Goal: Task Accomplishment & Management: Use online tool/utility

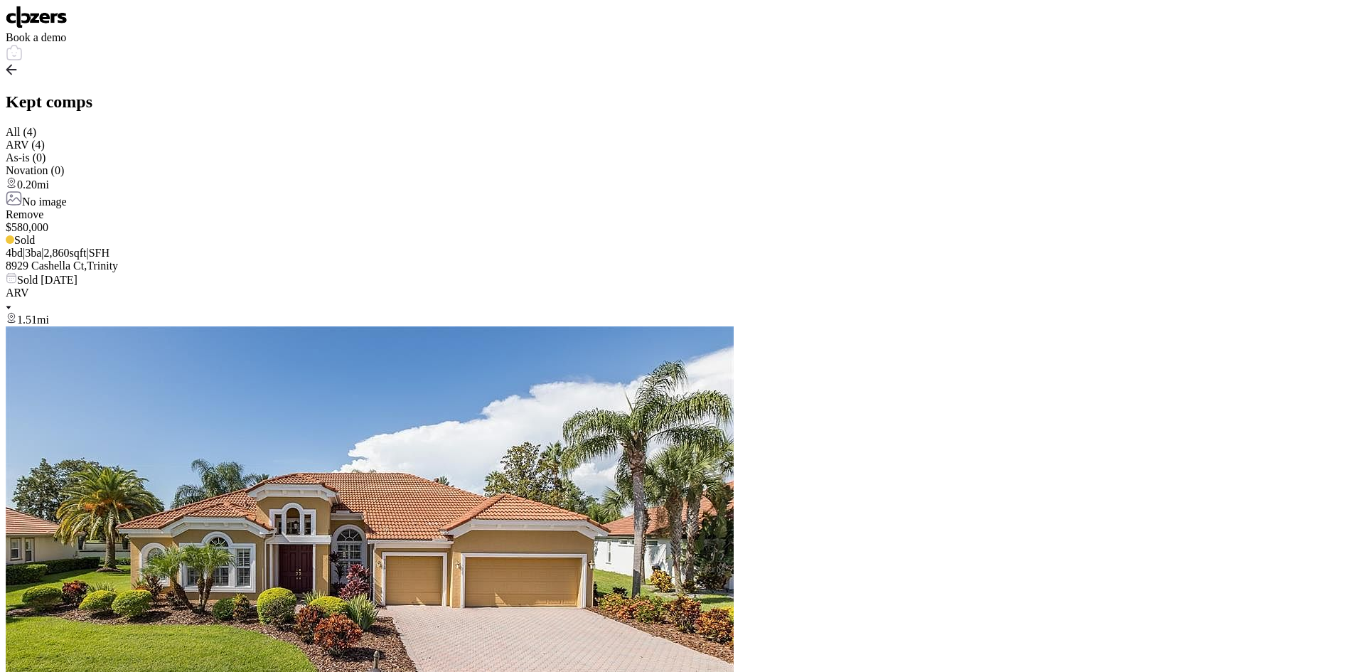
click at [58, 26] on img at bounding box center [37, 17] width 62 height 23
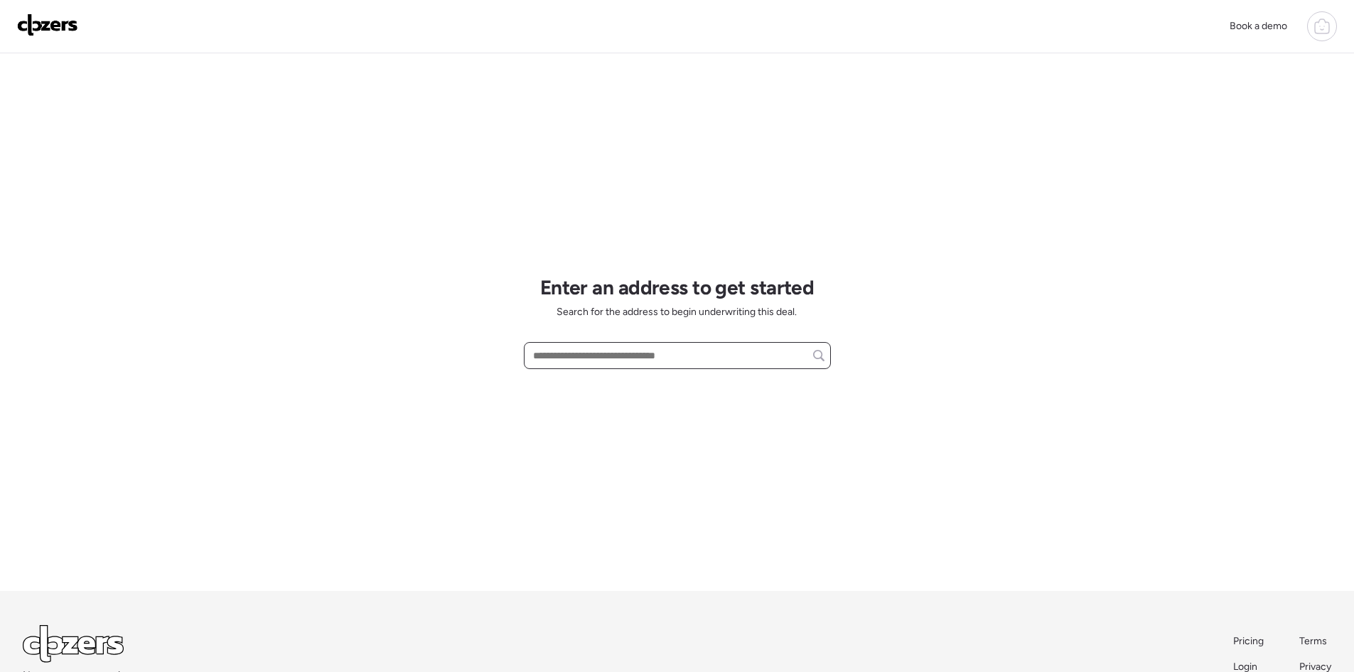
click at [602, 353] on input "text" at bounding box center [677, 355] width 294 height 20
paste input "**********"
click at [618, 382] on span "[STREET_ADDRESS]" at bounding box center [576, 382] width 92 height 14
type input "**********"
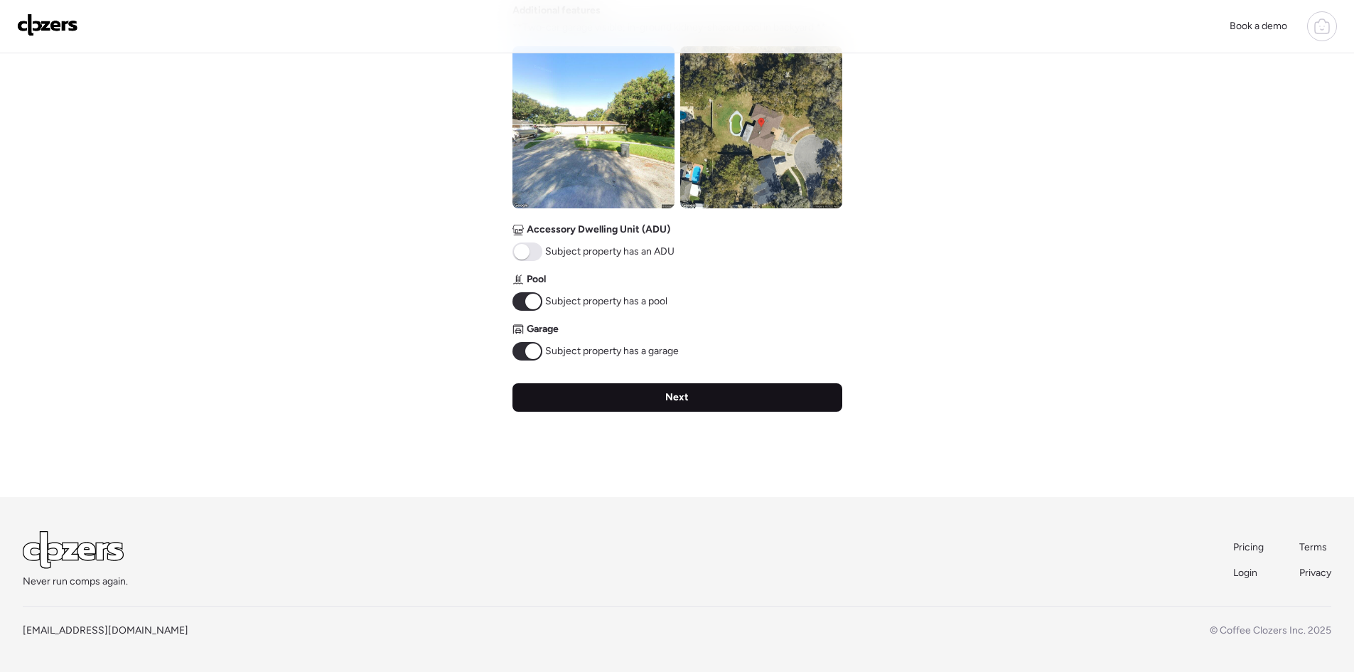
click at [698, 399] on div "Next" at bounding box center [678, 397] width 330 height 28
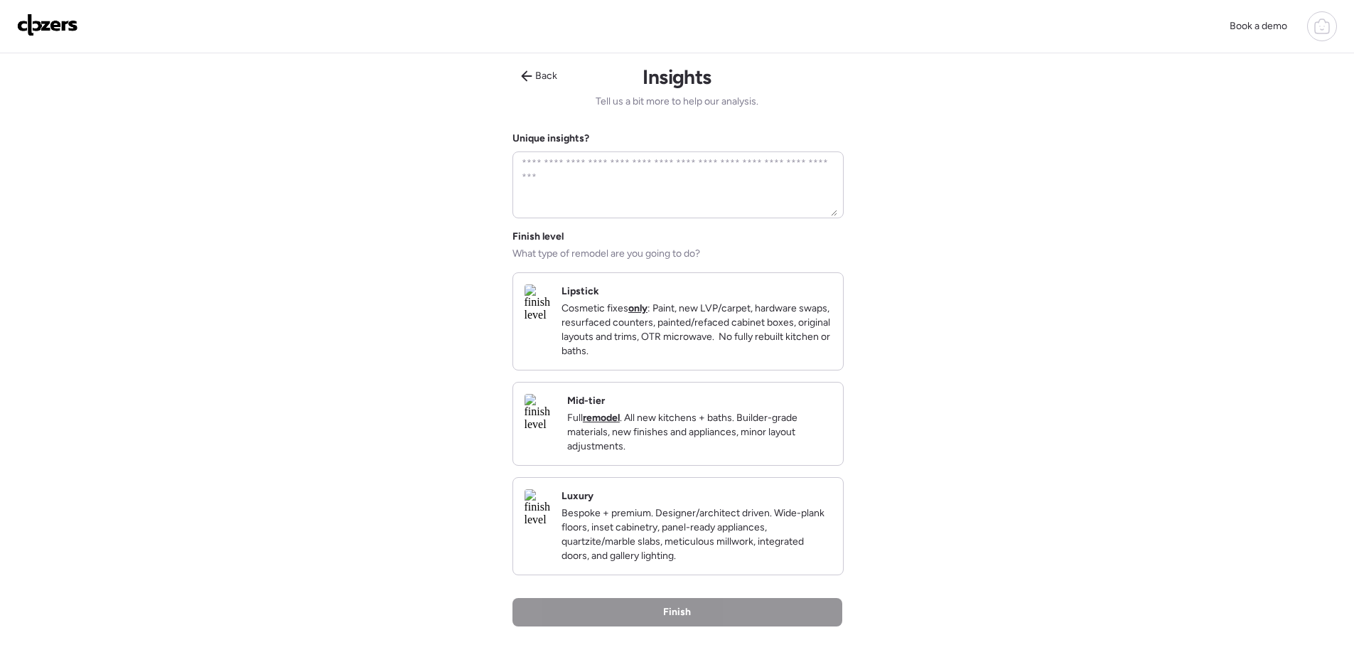
click at [697, 453] on p "Full remodel . All new kitchens + baths. Builder-grade materials, new finishes …" at bounding box center [699, 432] width 264 height 43
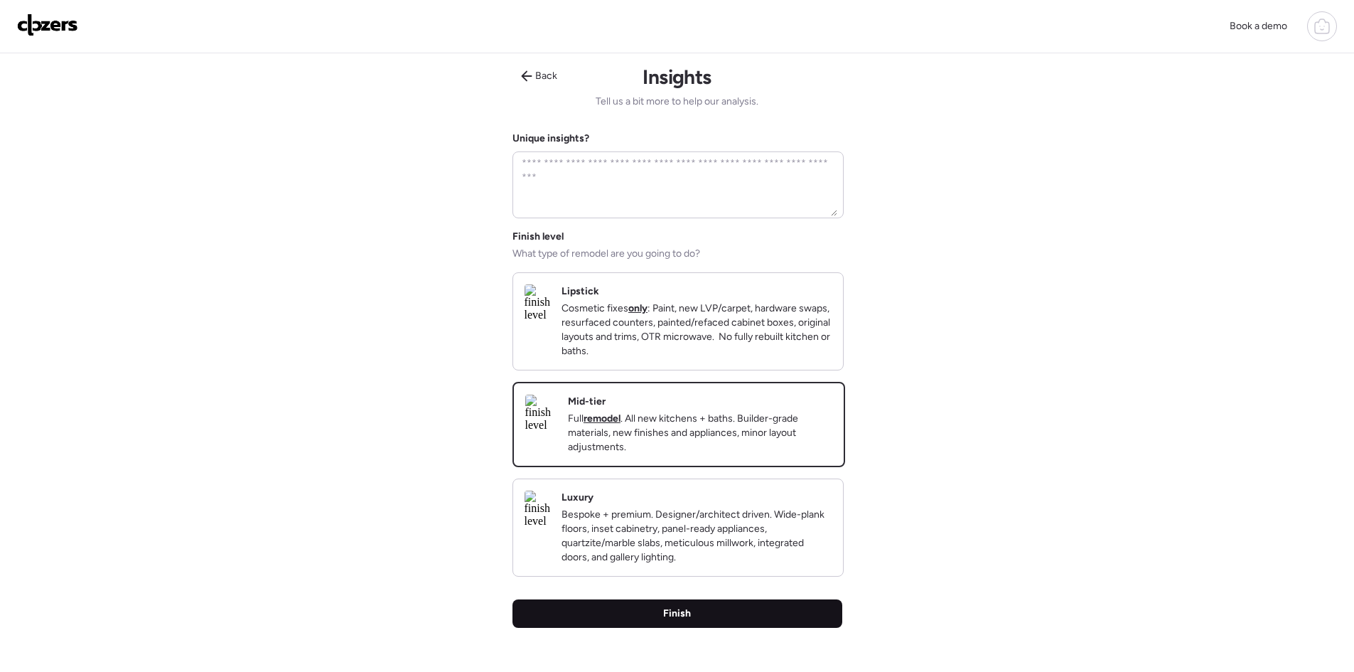
click at [746, 628] on div "Finish" at bounding box center [678, 613] width 330 height 28
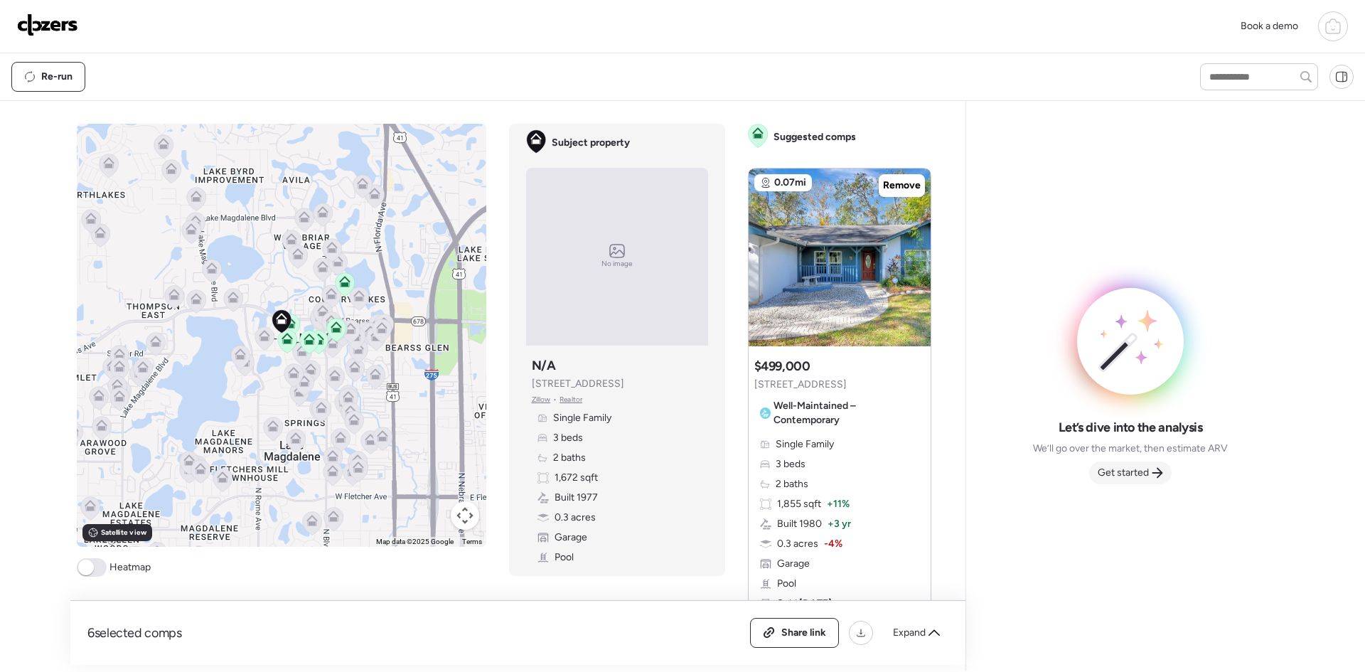
click at [1126, 470] on span "Get started" at bounding box center [1123, 473] width 51 height 14
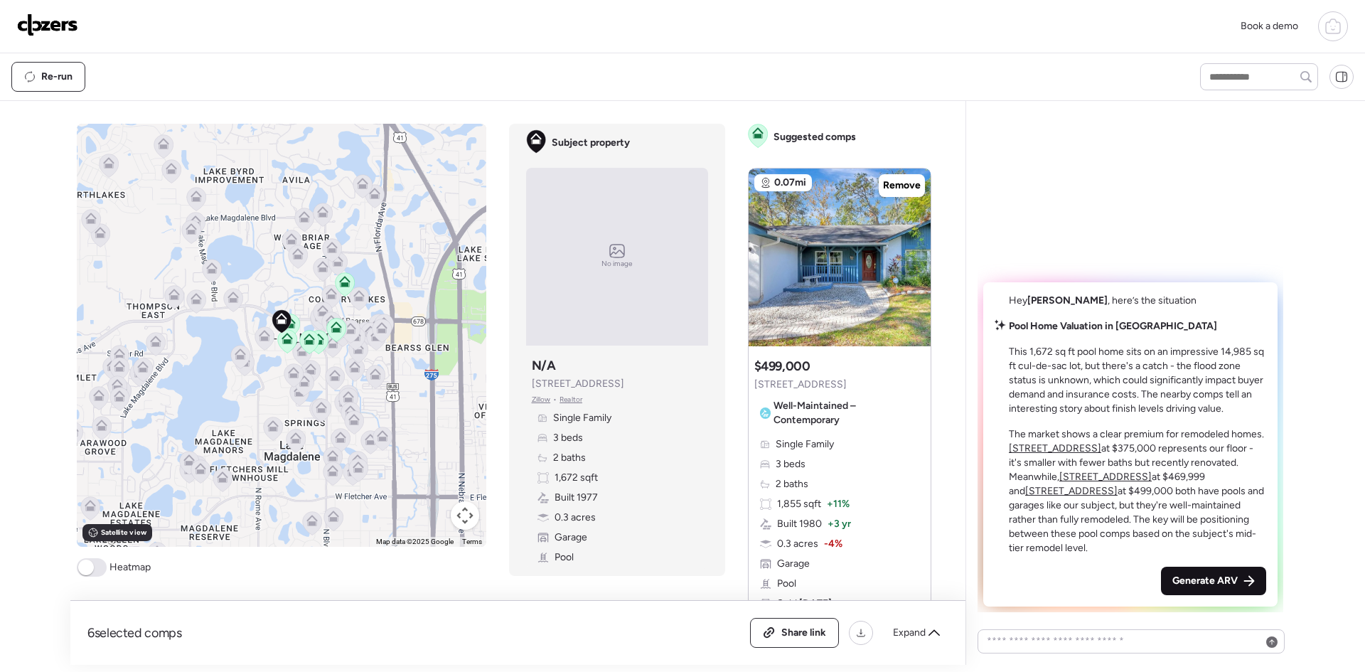
click at [1196, 582] on span "Generate ARV" at bounding box center [1204, 581] width 65 height 14
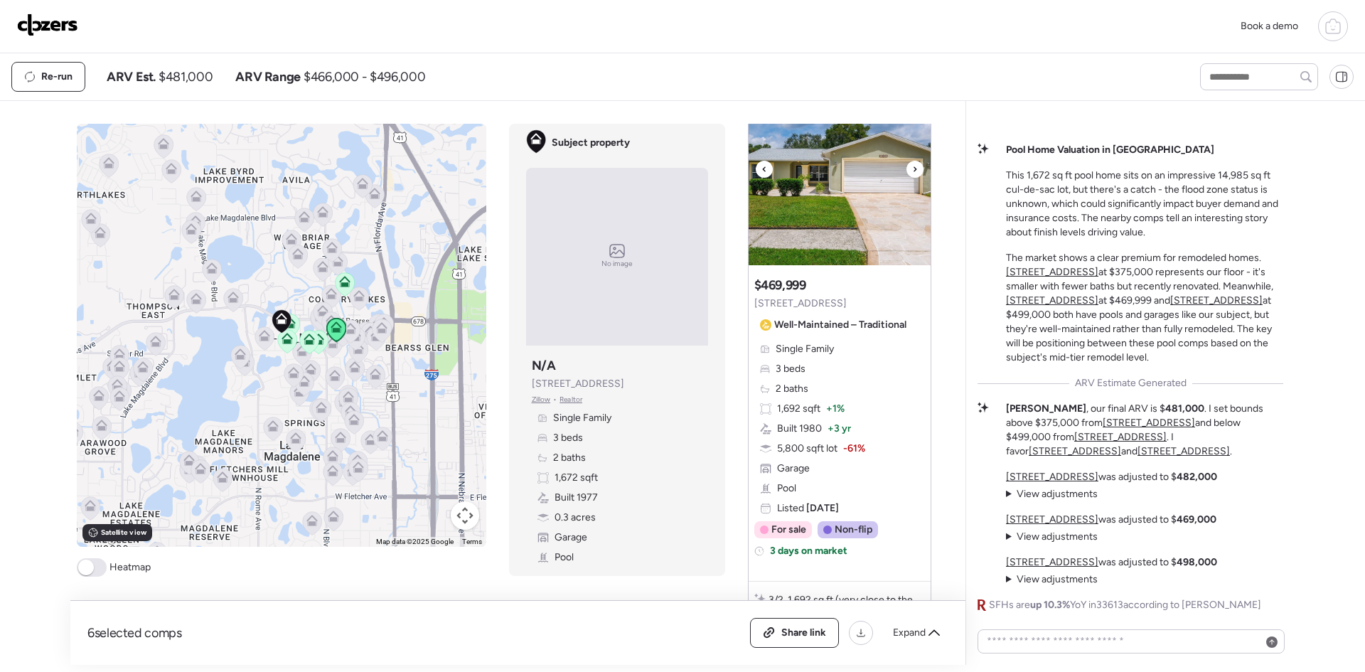
scroll to position [663, 0]
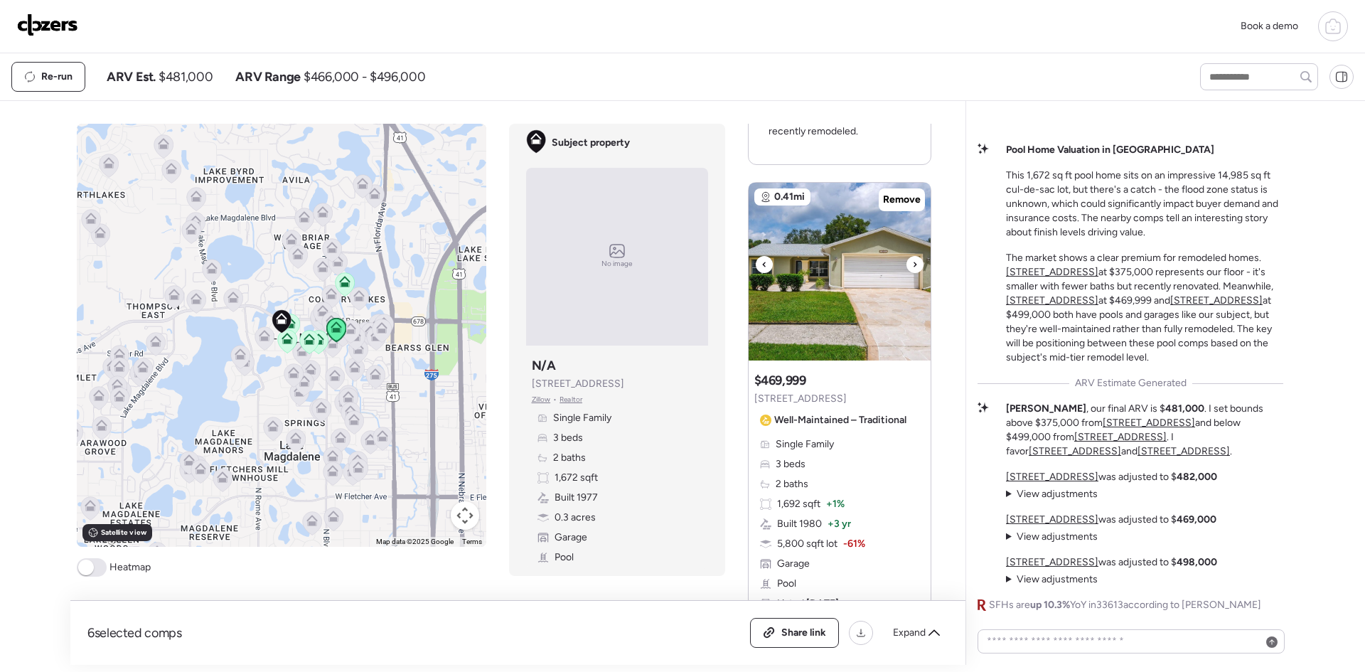
click at [912, 262] on icon at bounding box center [915, 264] width 6 height 17
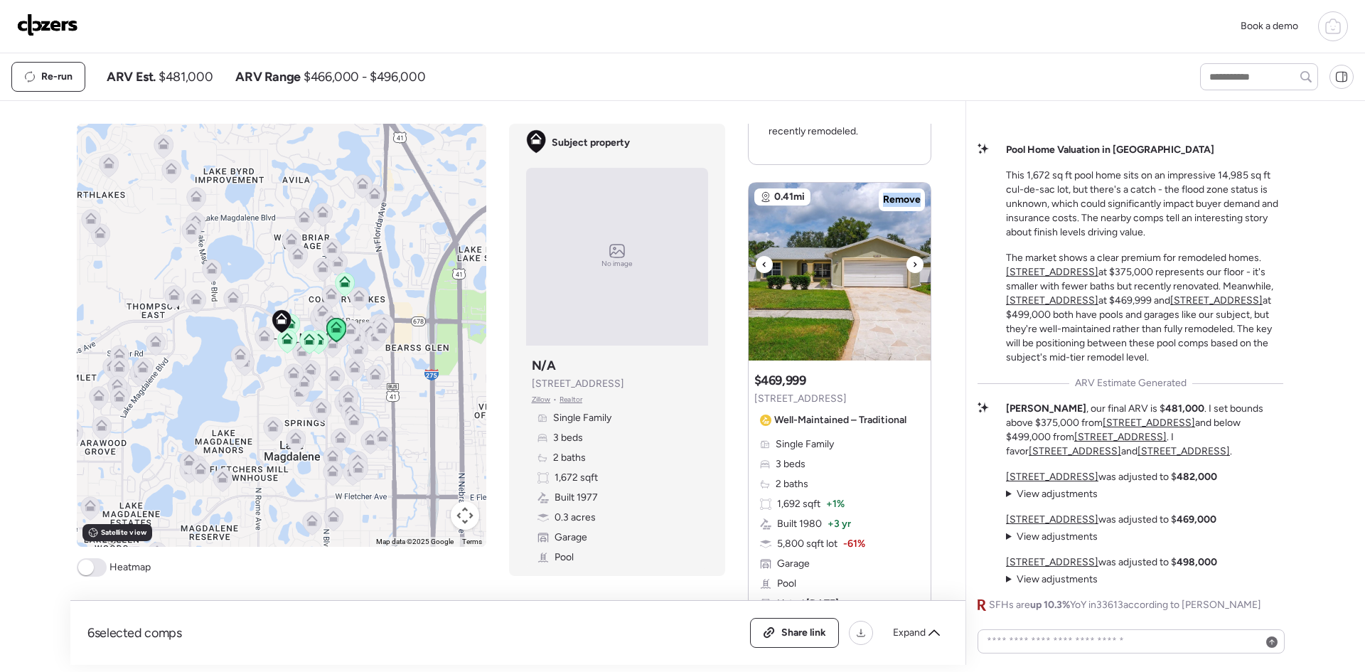
click at [912, 263] on icon at bounding box center [915, 264] width 6 height 17
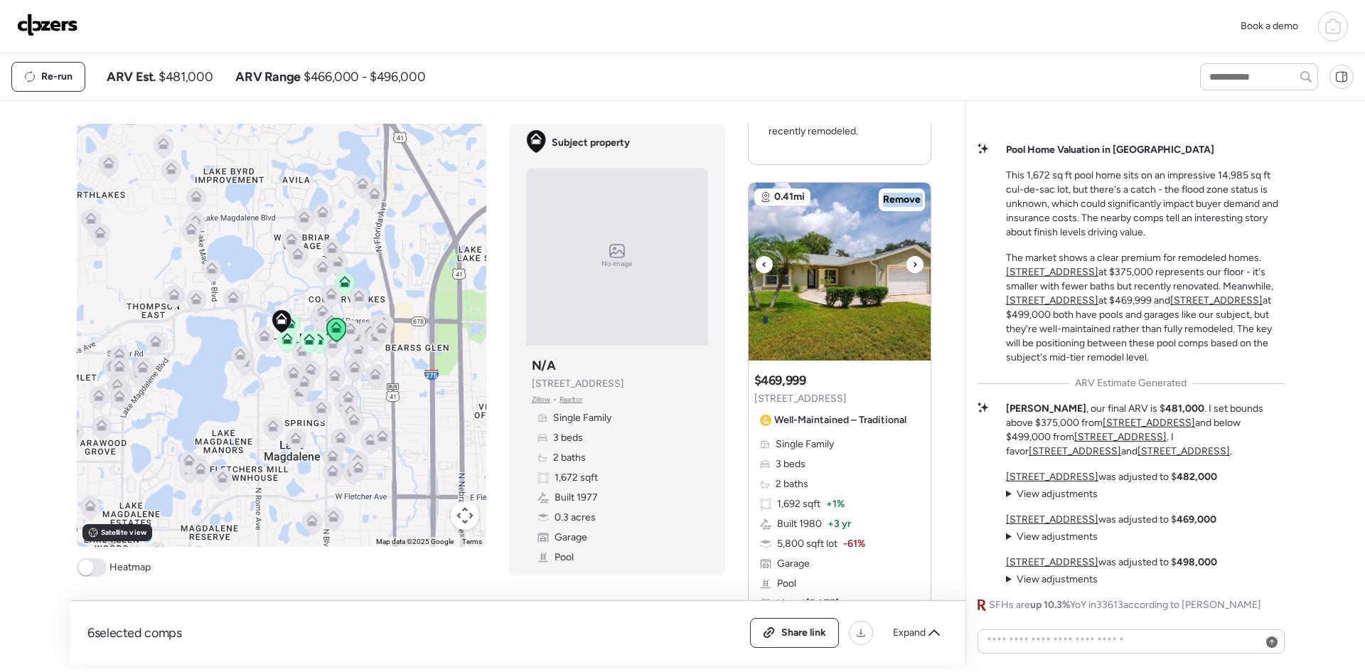
click at [912, 263] on icon at bounding box center [915, 264] width 6 height 17
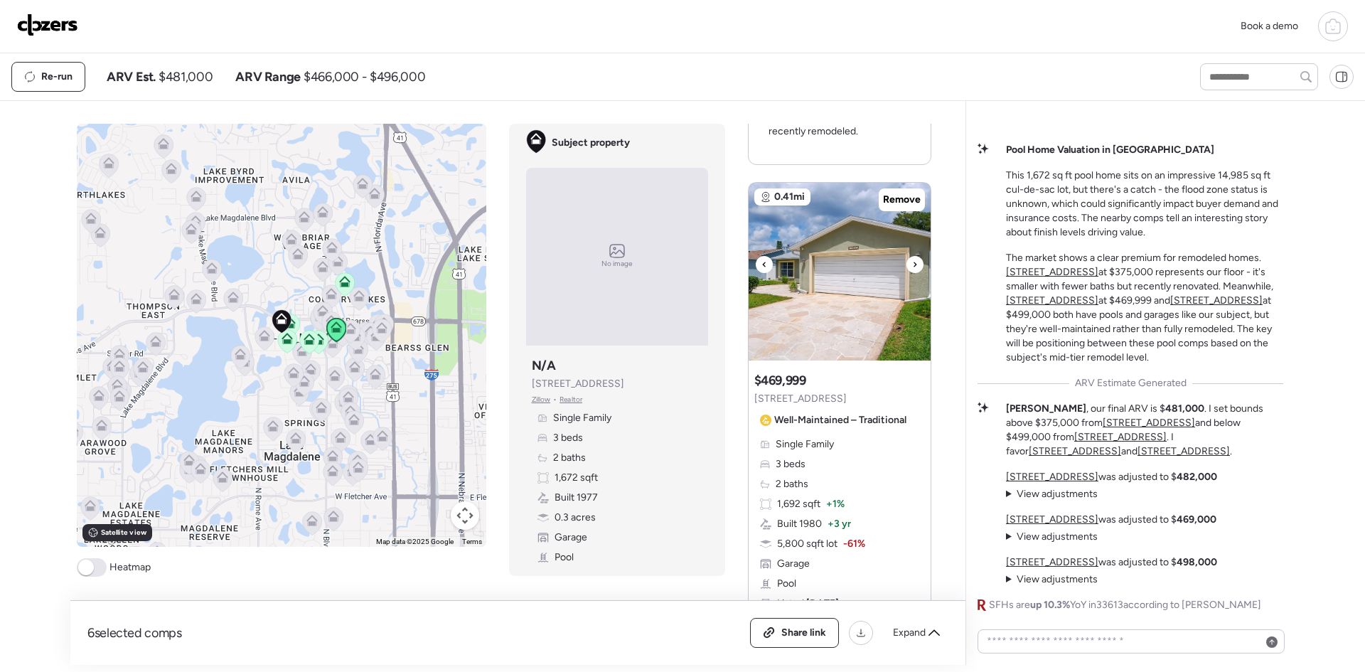
click at [912, 263] on icon at bounding box center [915, 264] width 6 height 17
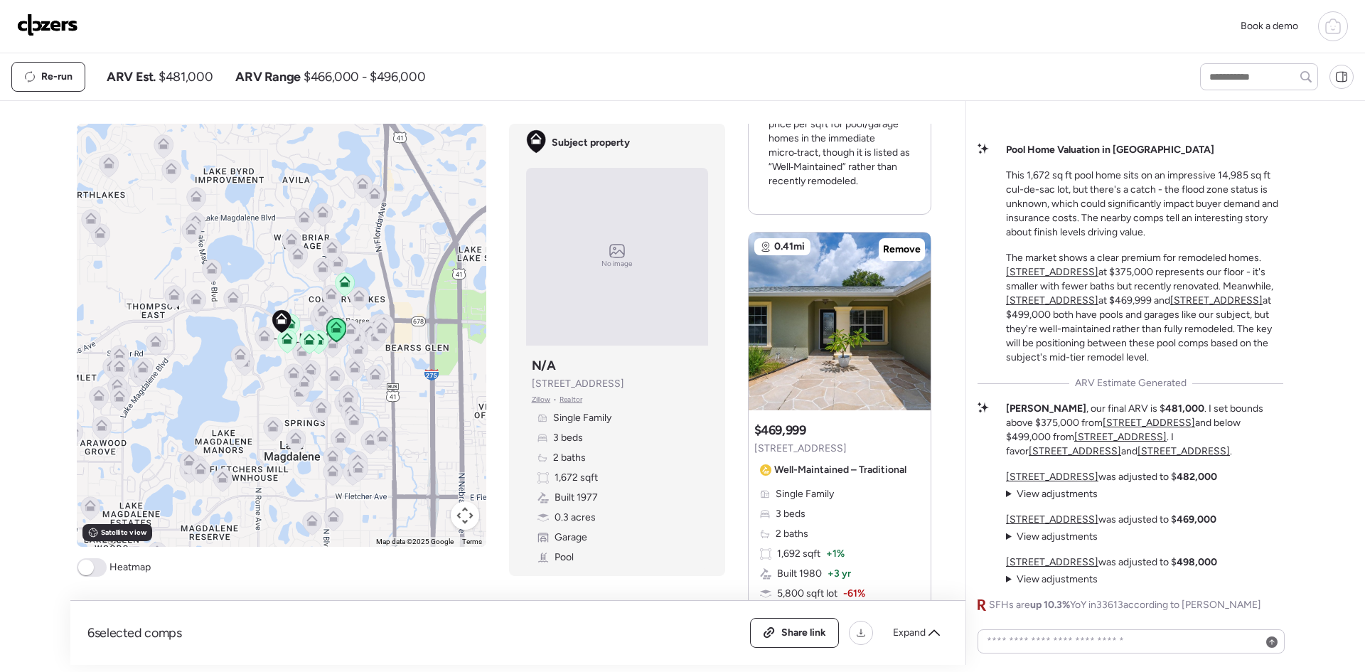
scroll to position [569, 0]
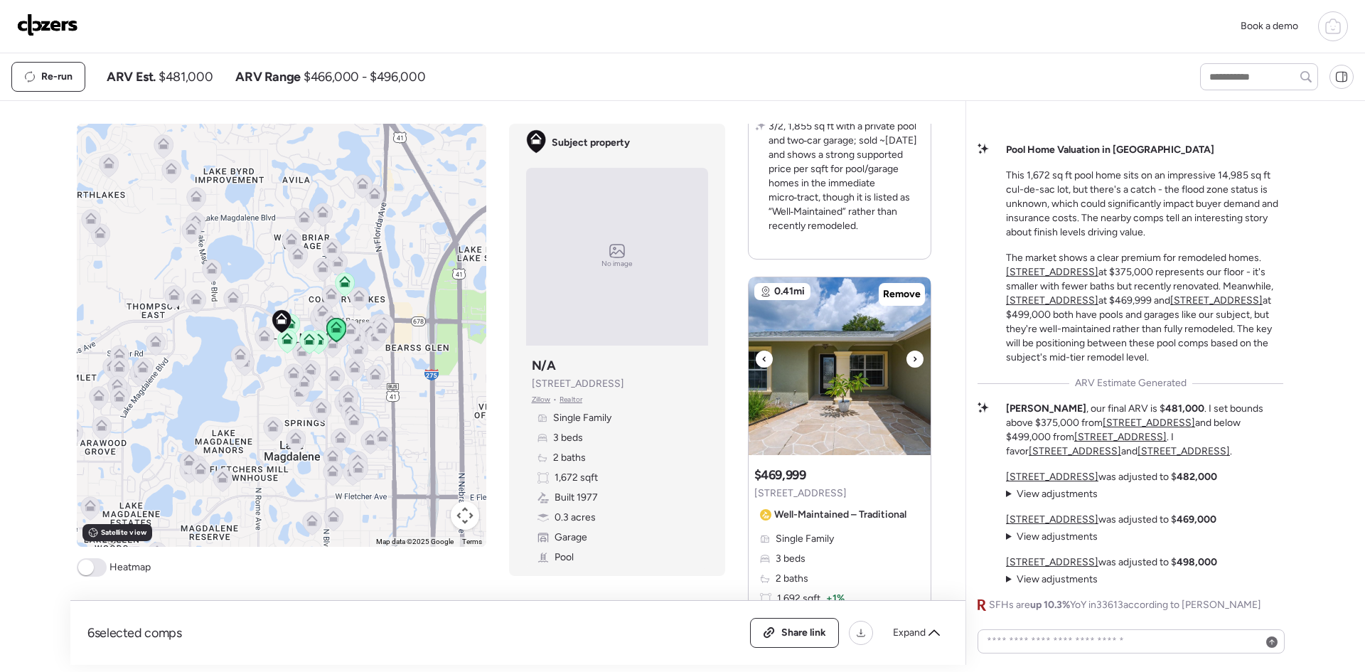
click at [906, 358] on div at bounding box center [914, 358] width 17 height 17
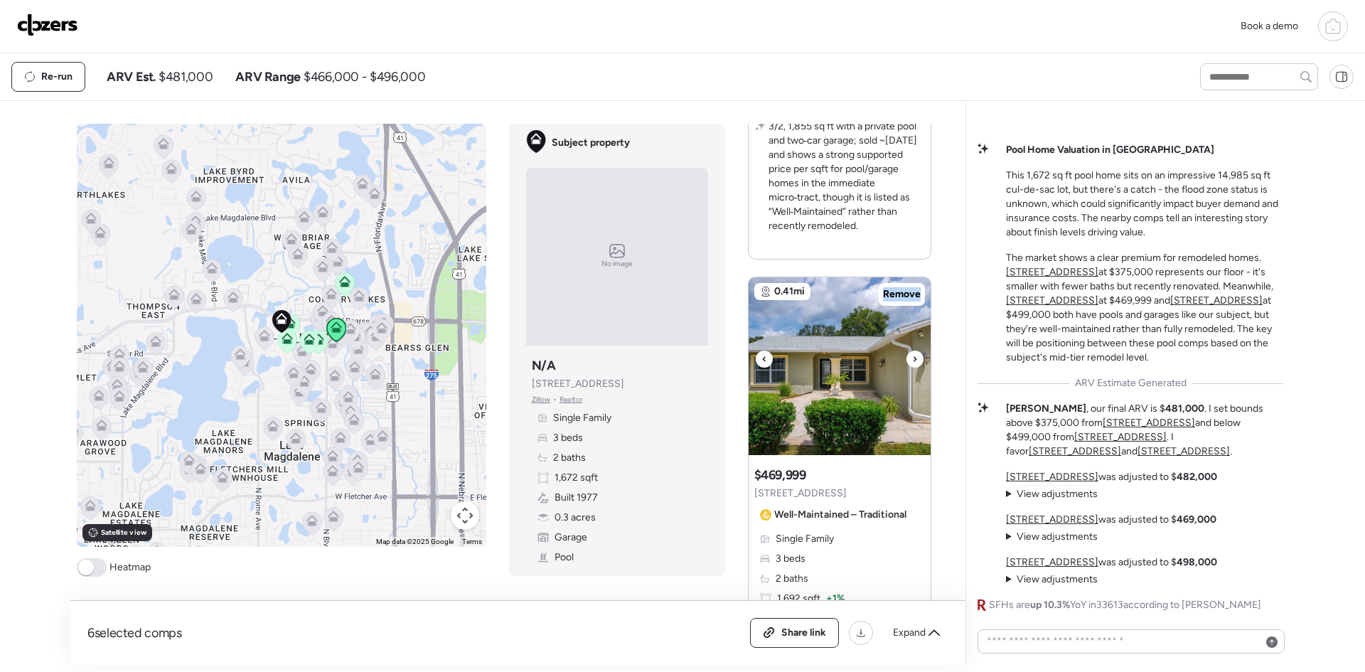
click at [906, 358] on div at bounding box center [914, 358] width 17 height 17
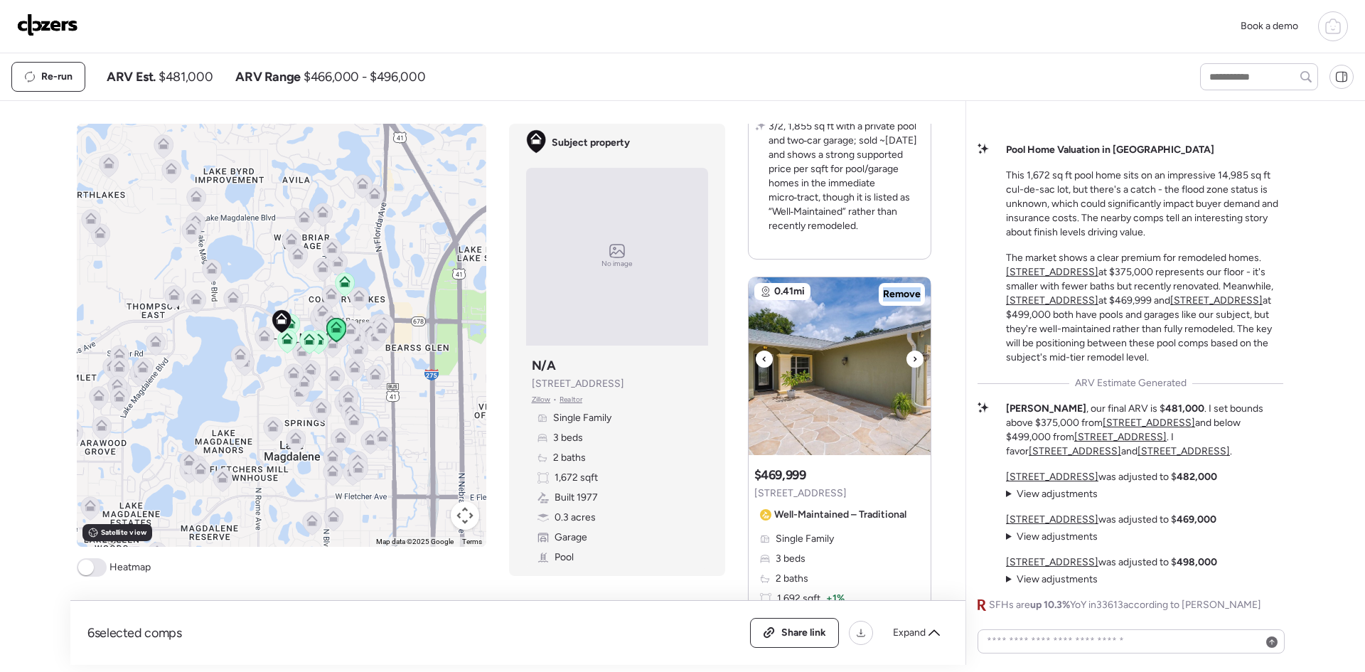
click at [906, 358] on div at bounding box center [914, 358] width 17 height 17
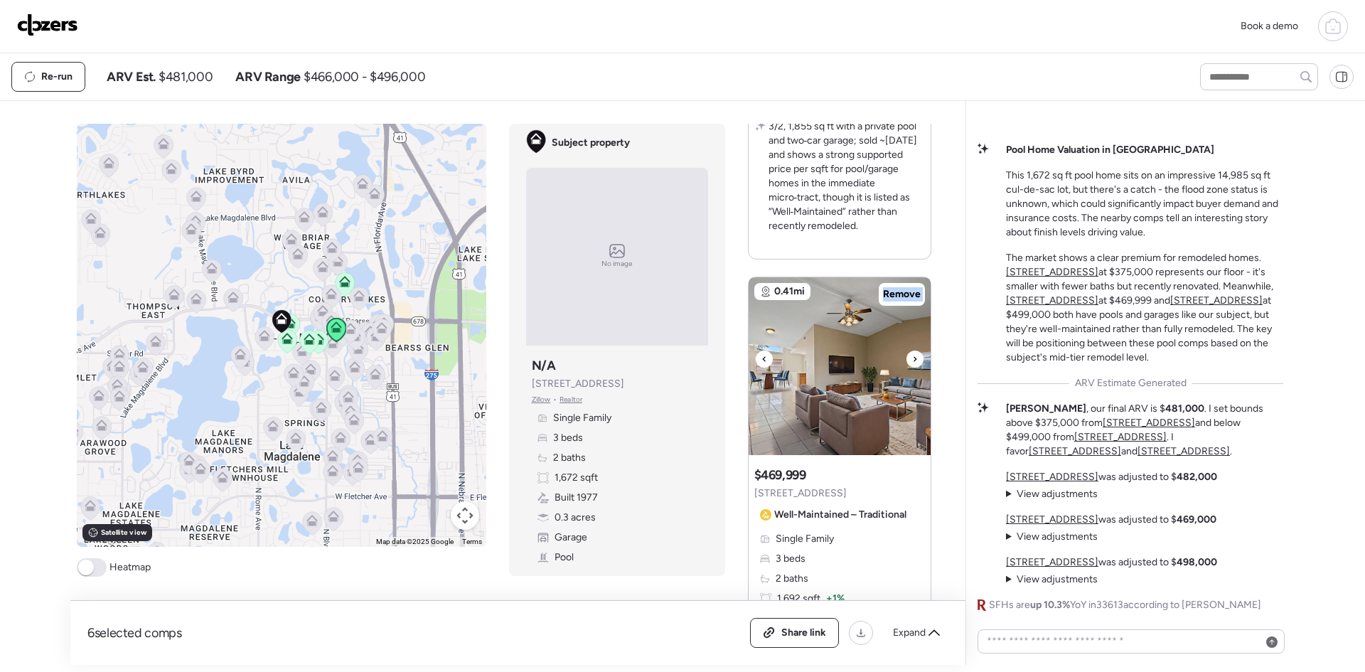
click at [906, 358] on div at bounding box center [914, 358] width 17 height 17
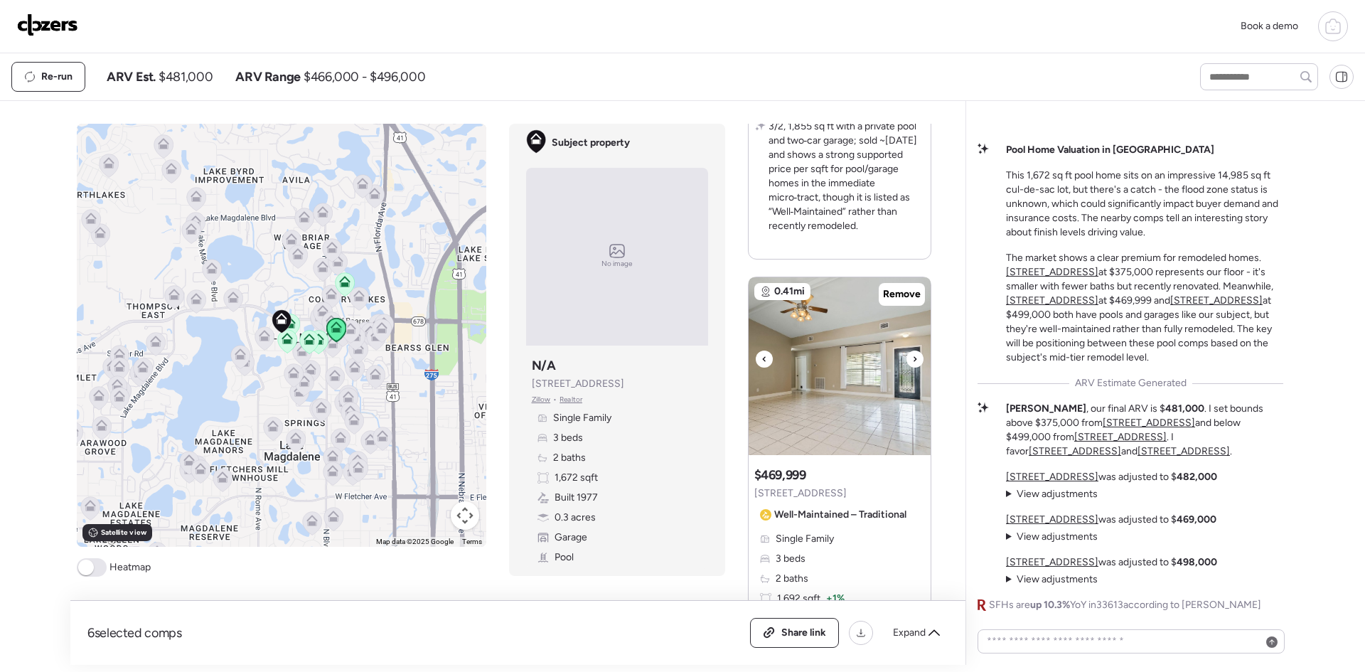
click at [906, 358] on div at bounding box center [914, 358] width 17 height 17
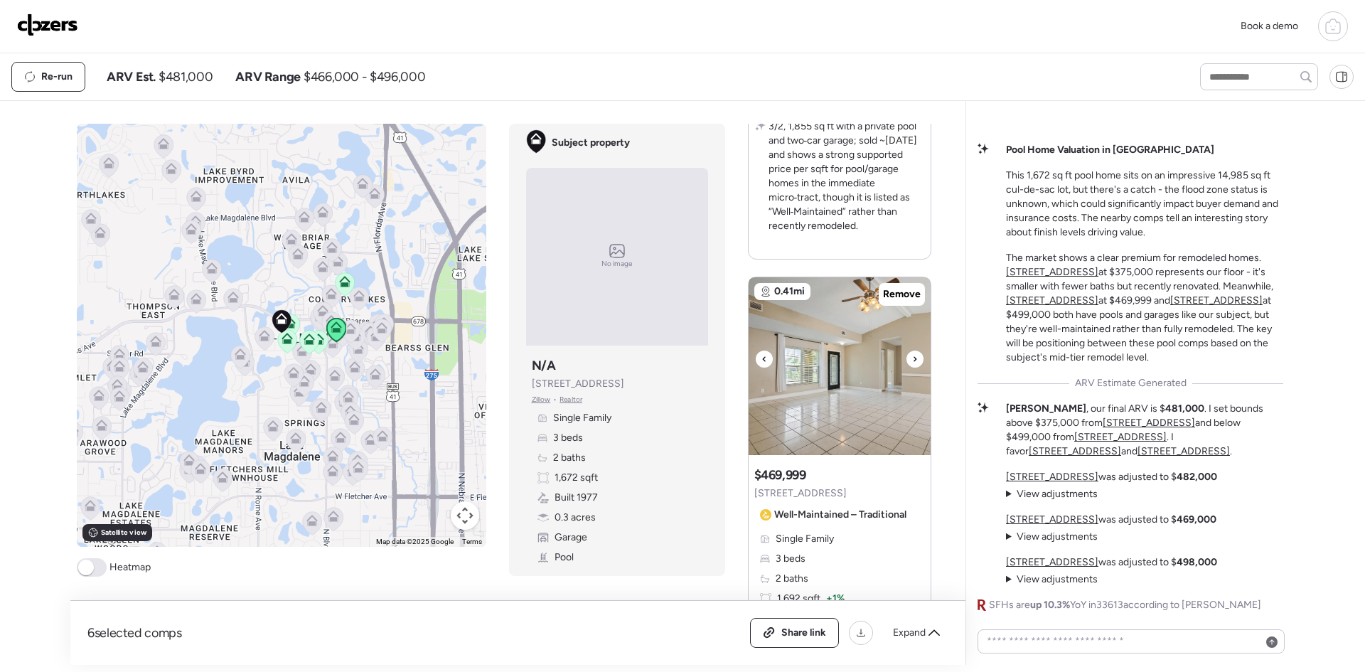
click at [906, 358] on div at bounding box center [914, 358] width 17 height 17
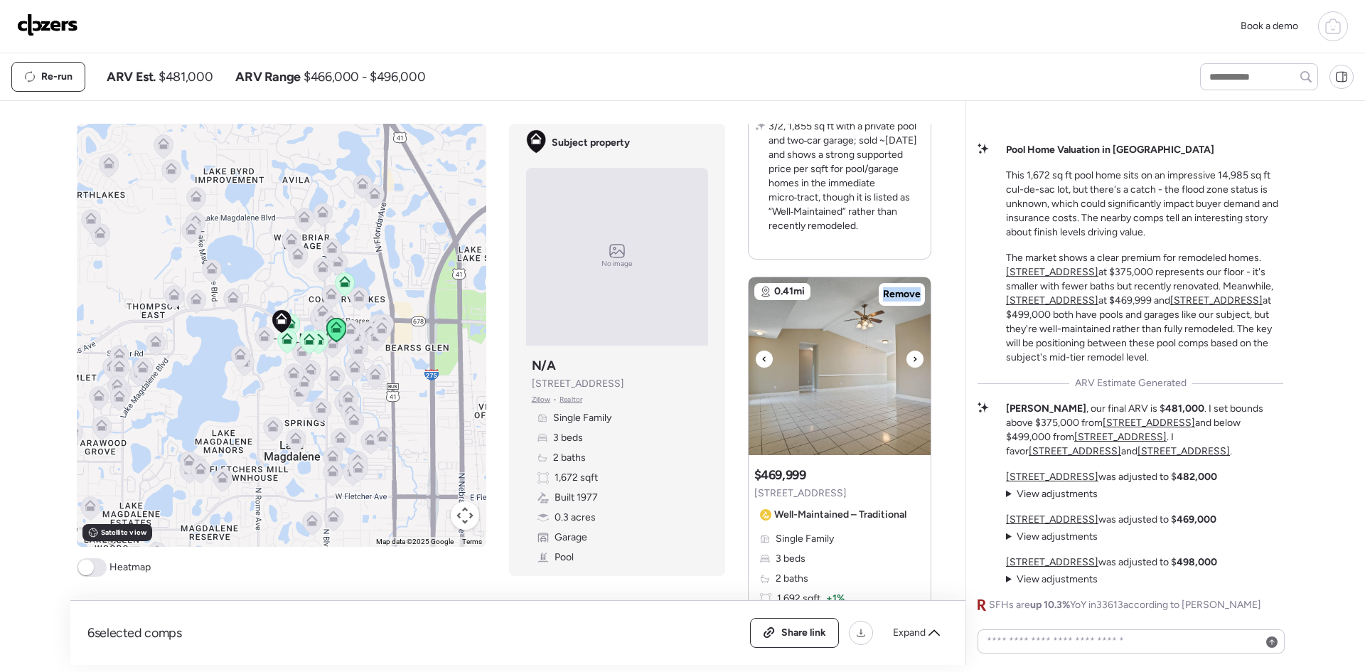
click at [906, 358] on div at bounding box center [914, 358] width 17 height 17
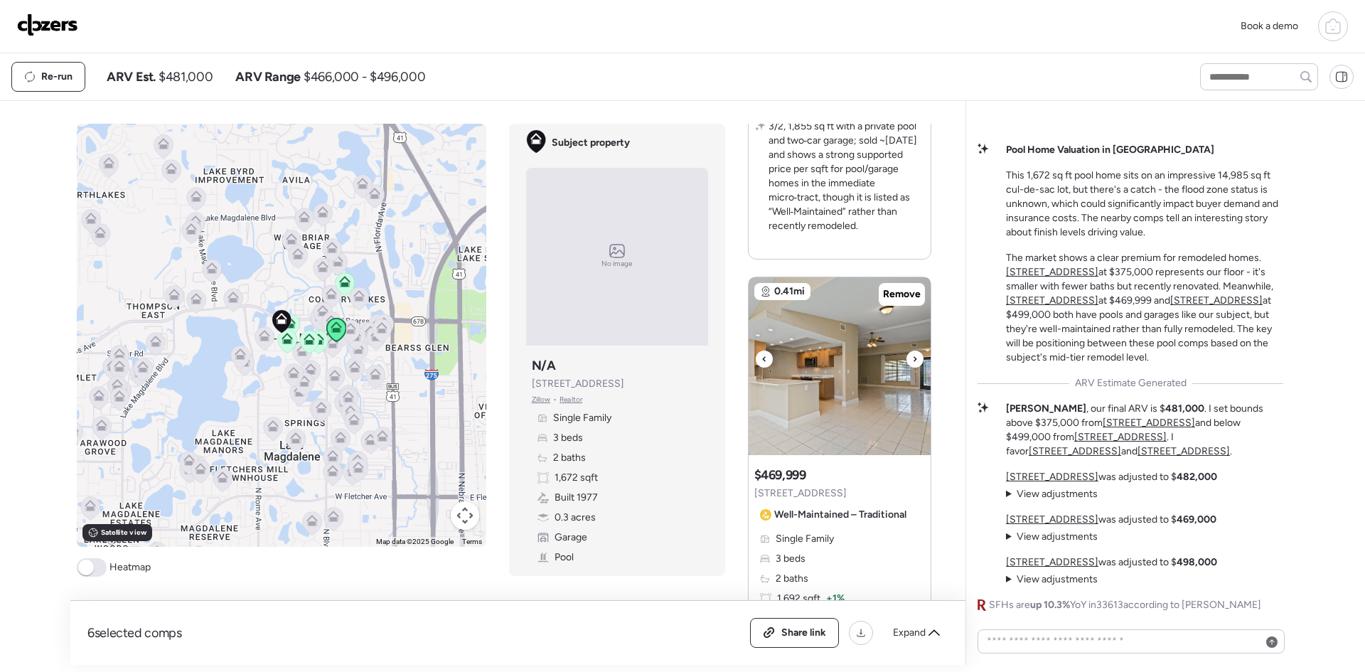
click at [906, 358] on div at bounding box center [914, 358] width 17 height 17
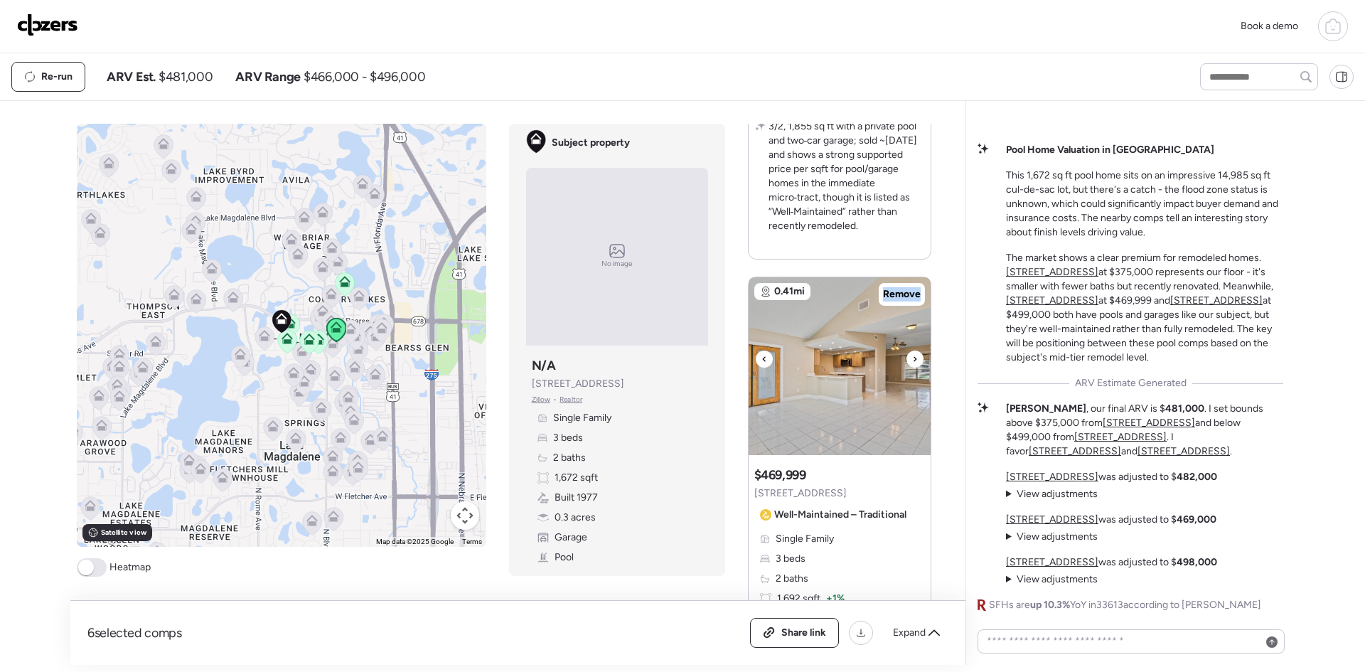
click at [906, 358] on div at bounding box center [914, 358] width 17 height 17
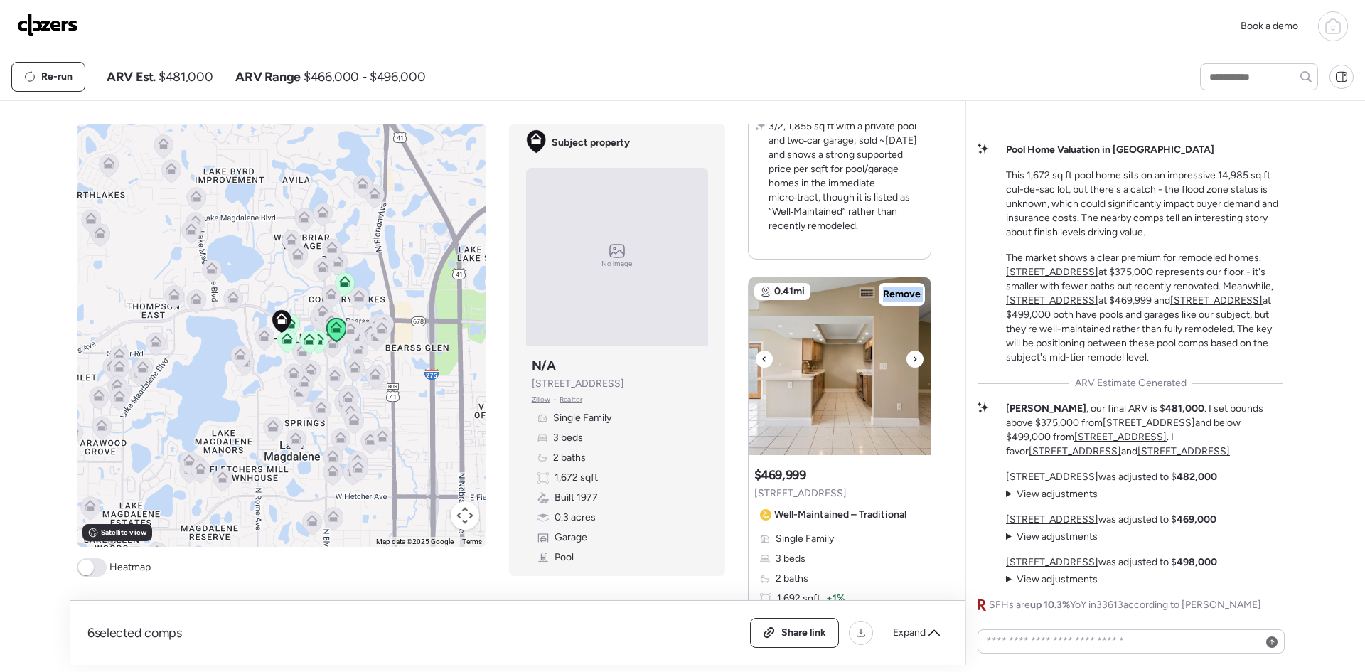
click at [906, 358] on div at bounding box center [914, 358] width 17 height 17
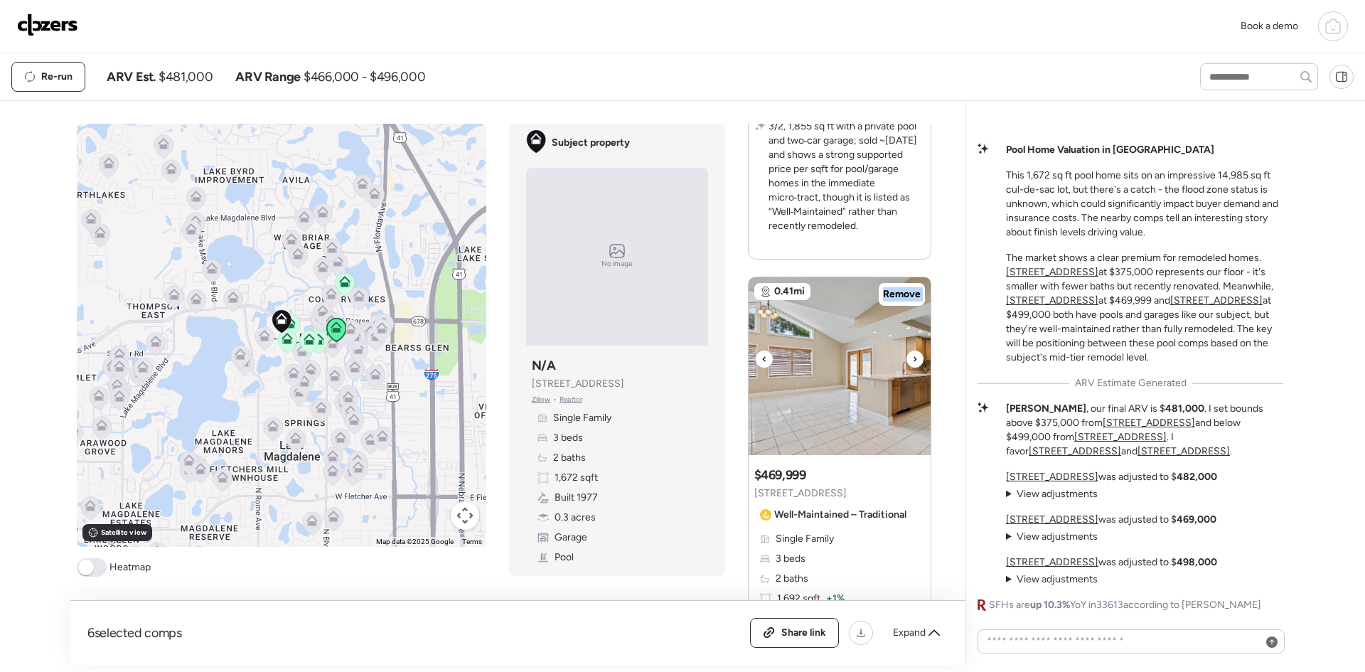
click at [906, 358] on div at bounding box center [914, 358] width 17 height 17
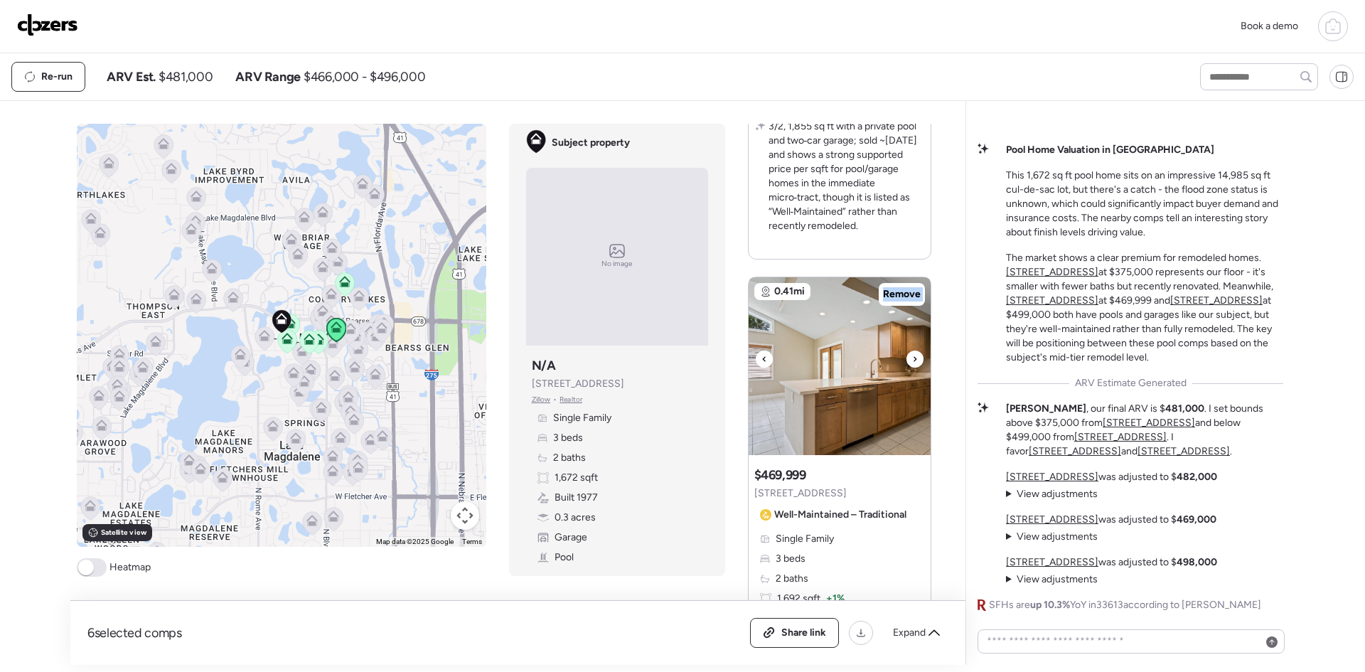
click at [906, 358] on div at bounding box center [914, 358] width 17 height 17
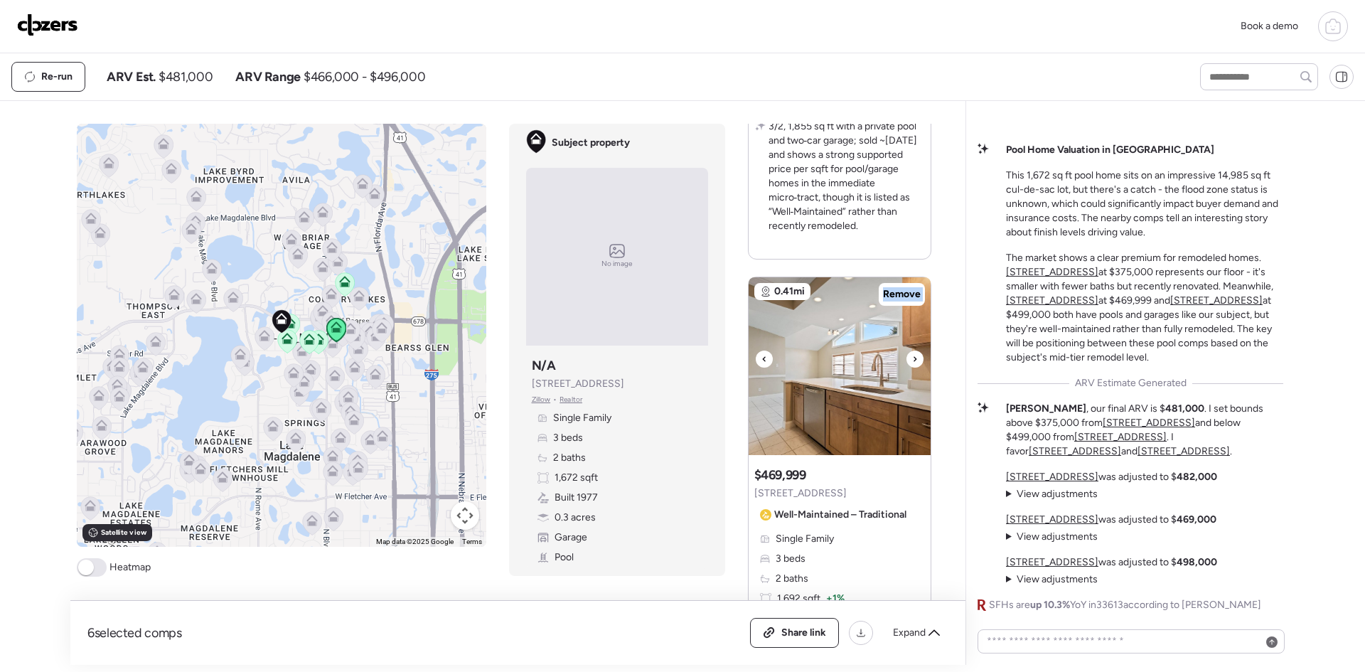
click at [906, 358] on div at bounding box center [914, 358] width 17 height 17
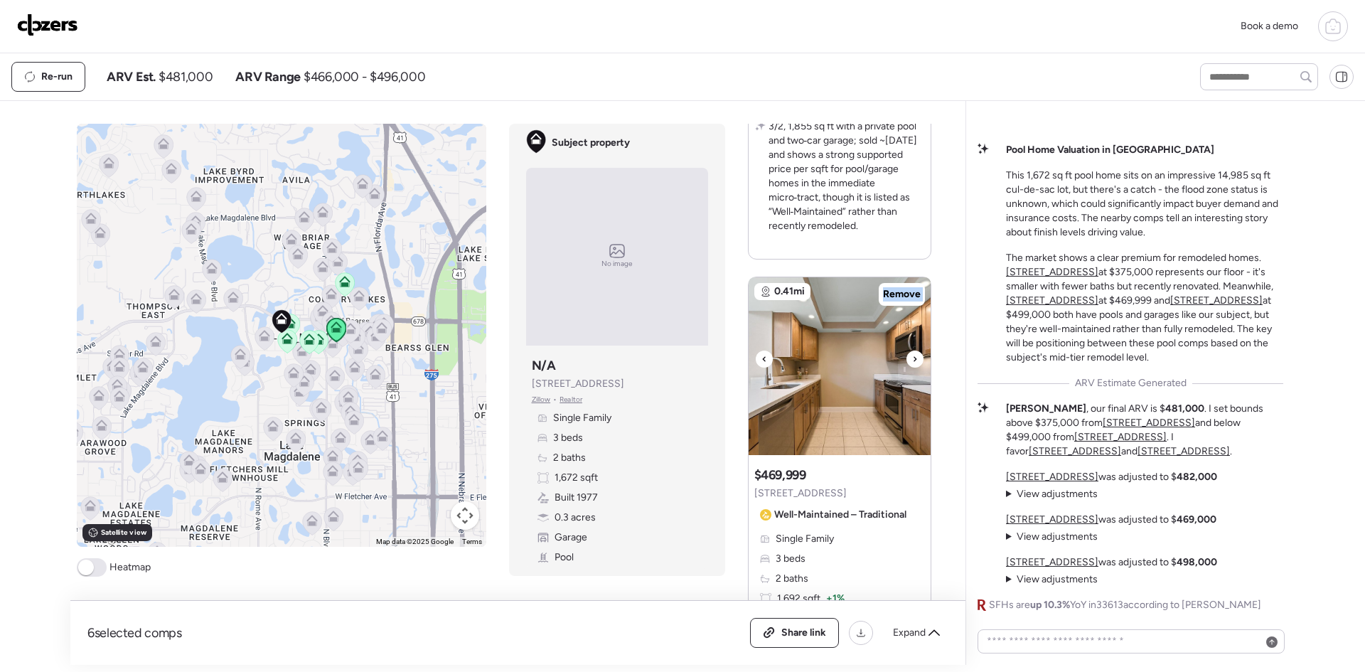
click at [906, 358] on div at bounding box center [914, 358] width 17 height 17
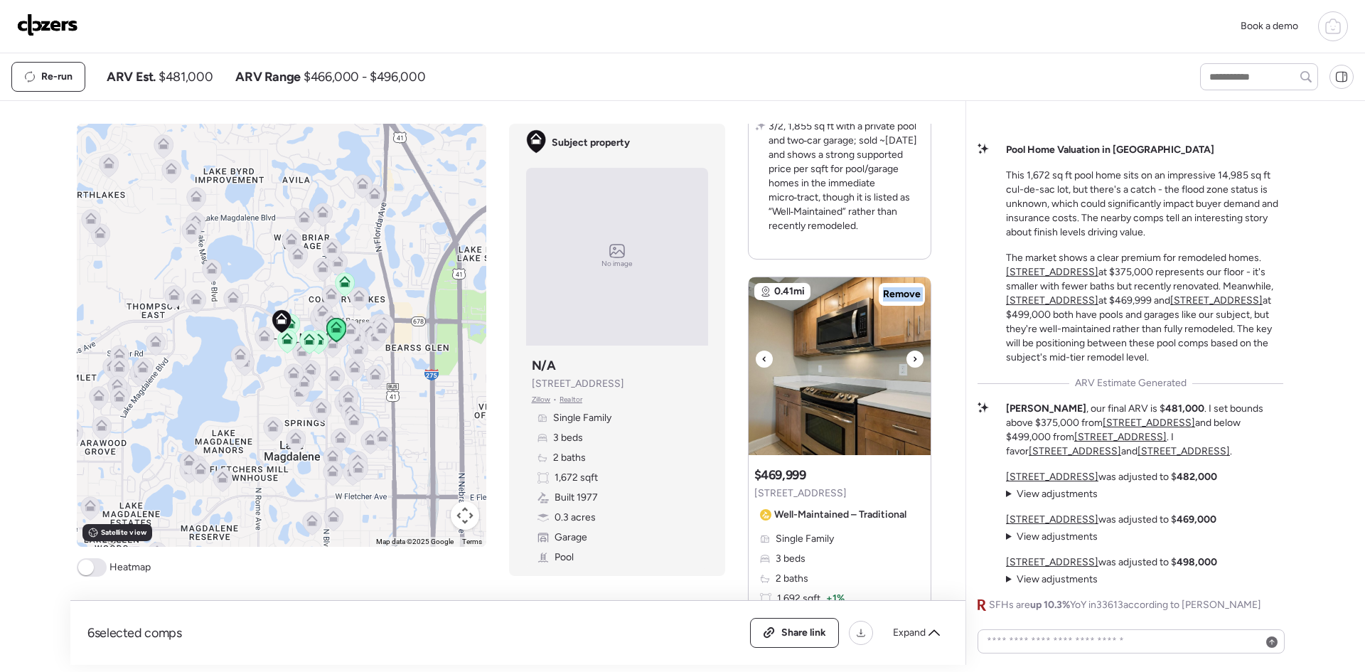
click at [906, 358] on div at bounding box center [914, 358] width 17 height 17
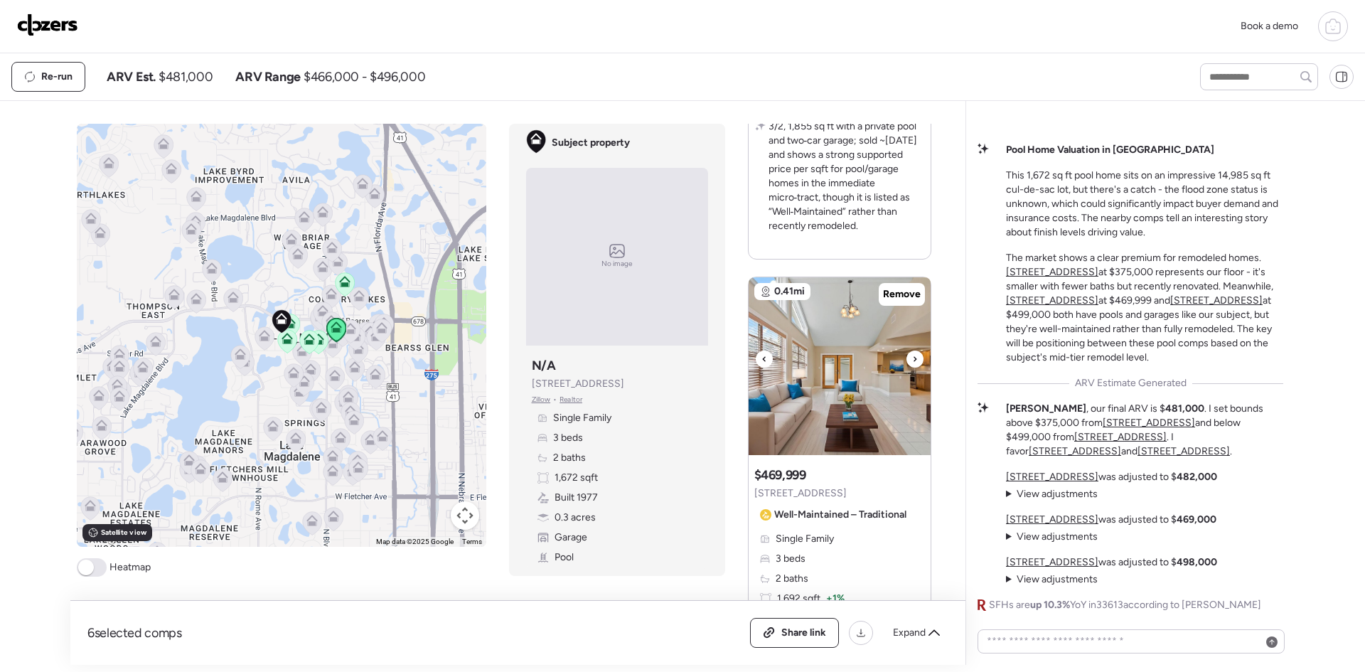
click at [906, 358] on div at bounding box center [914, 358] width 17 height 17
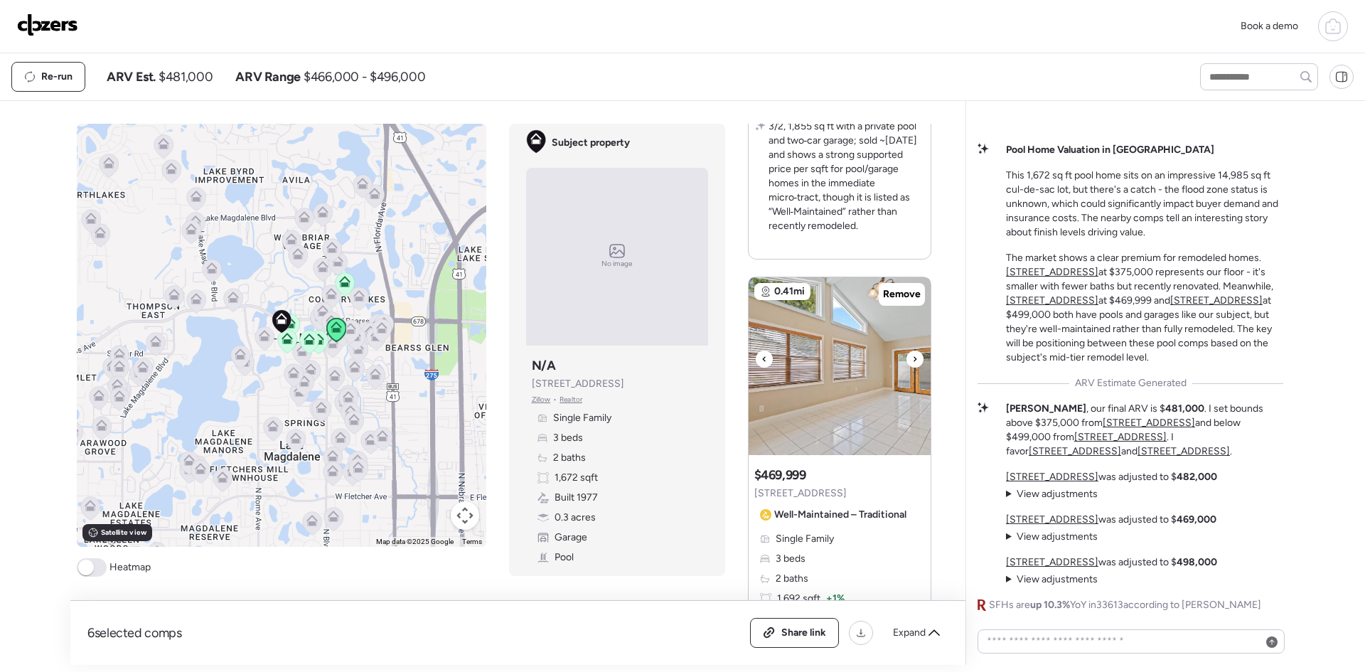
click at [906, 358] on div at bounding box center [914, 358] width 17 height 17
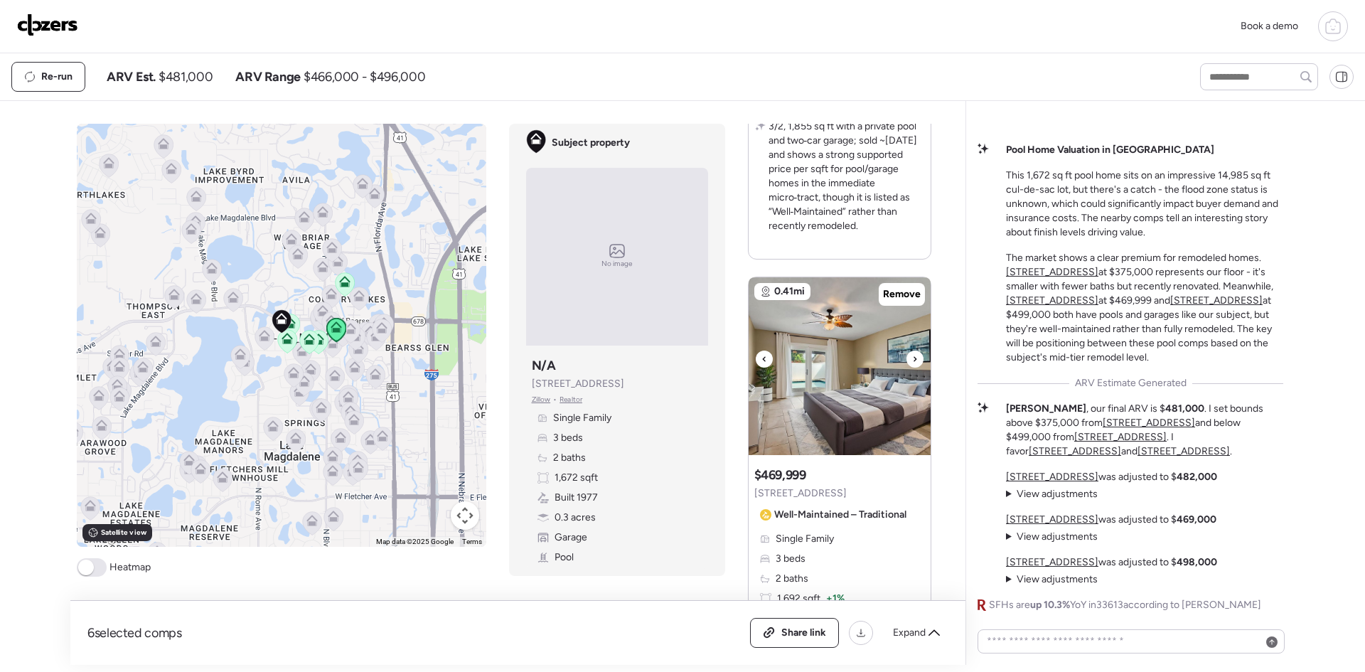
click at [906, 358] on div at bounding box center [914, 358] width 17 height 17
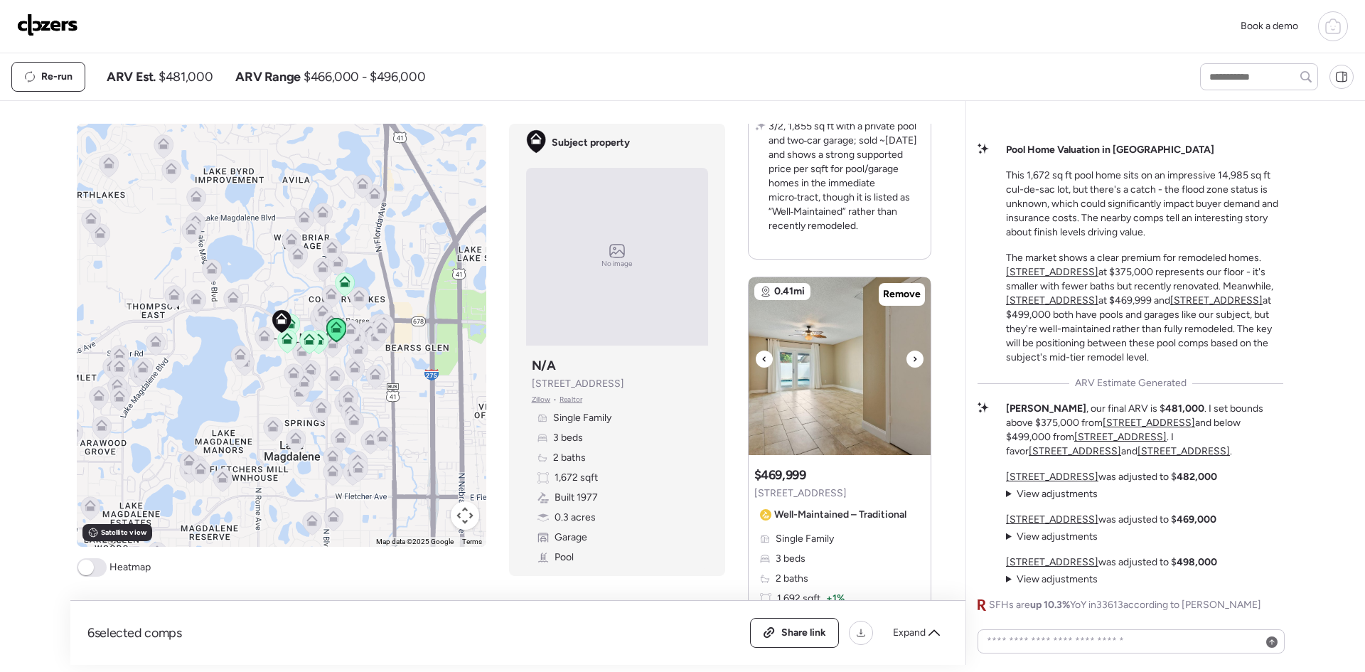
click at [906, 358] on div at bounding box center [914, 358] width 17 height 17
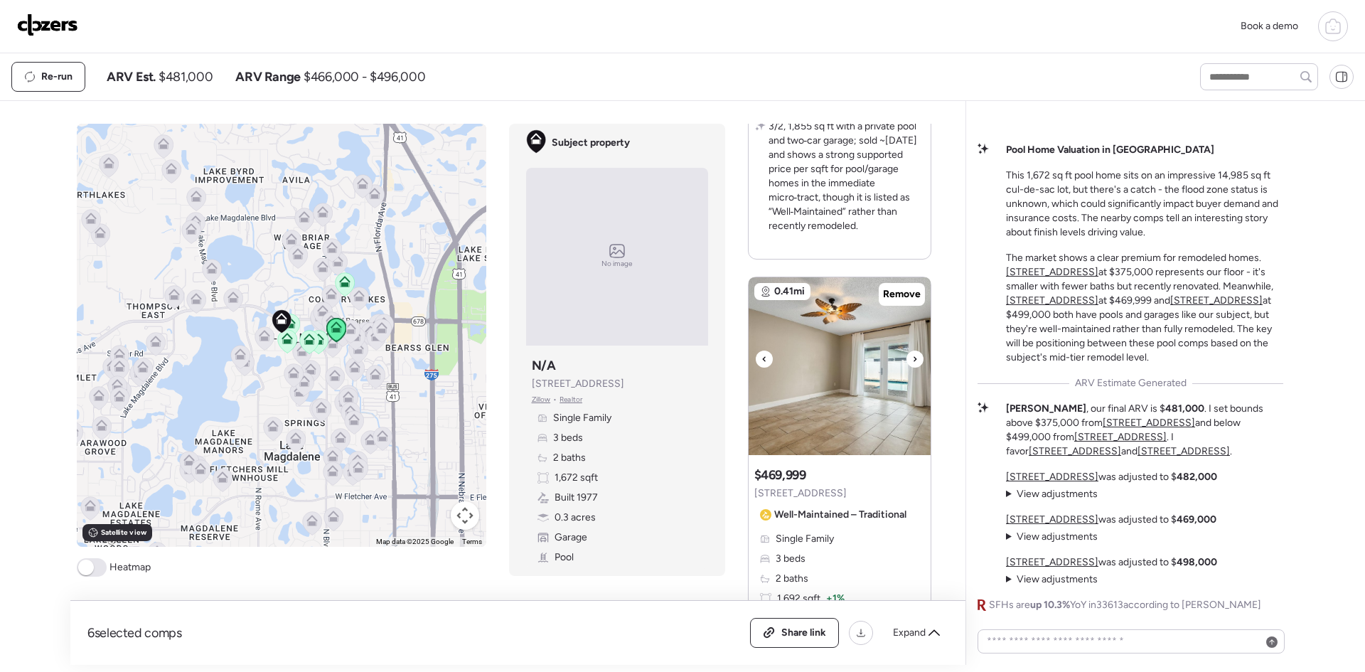
click at [906, 358] on div at bounding box center [914, 358] width 17 height 17
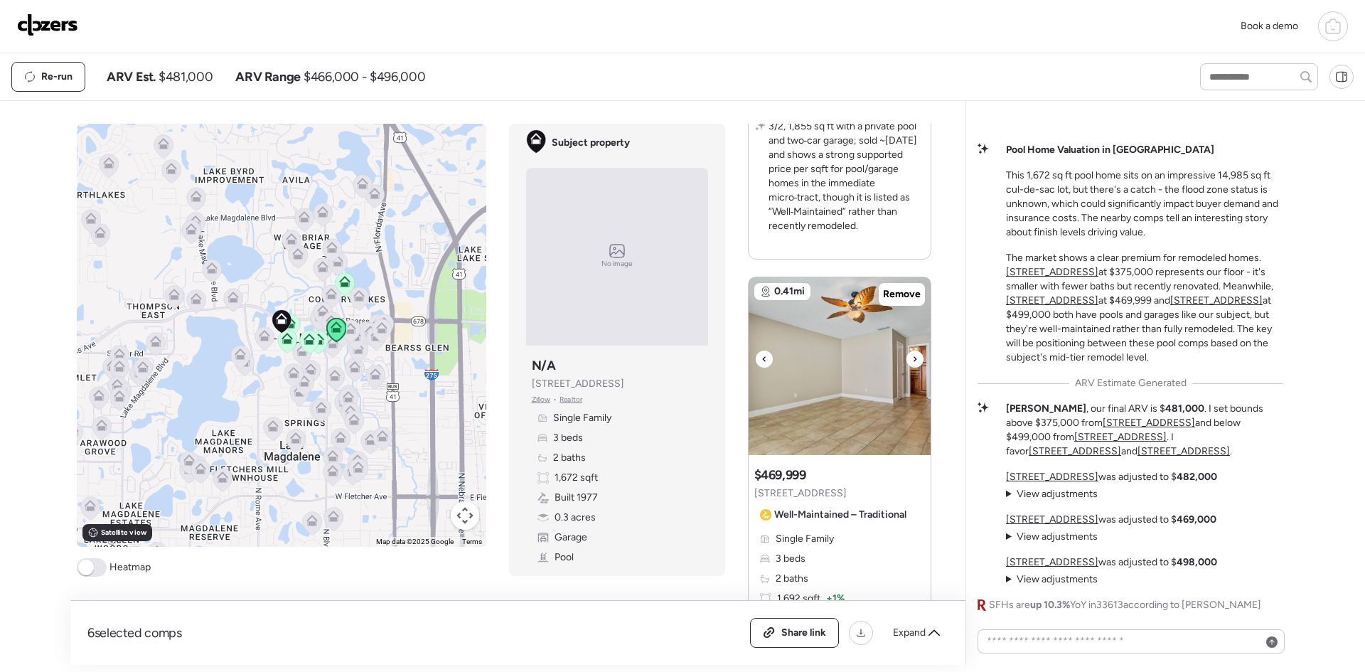
click at [906, 358] on div at bounding box center [914, 358] width 17 height 17
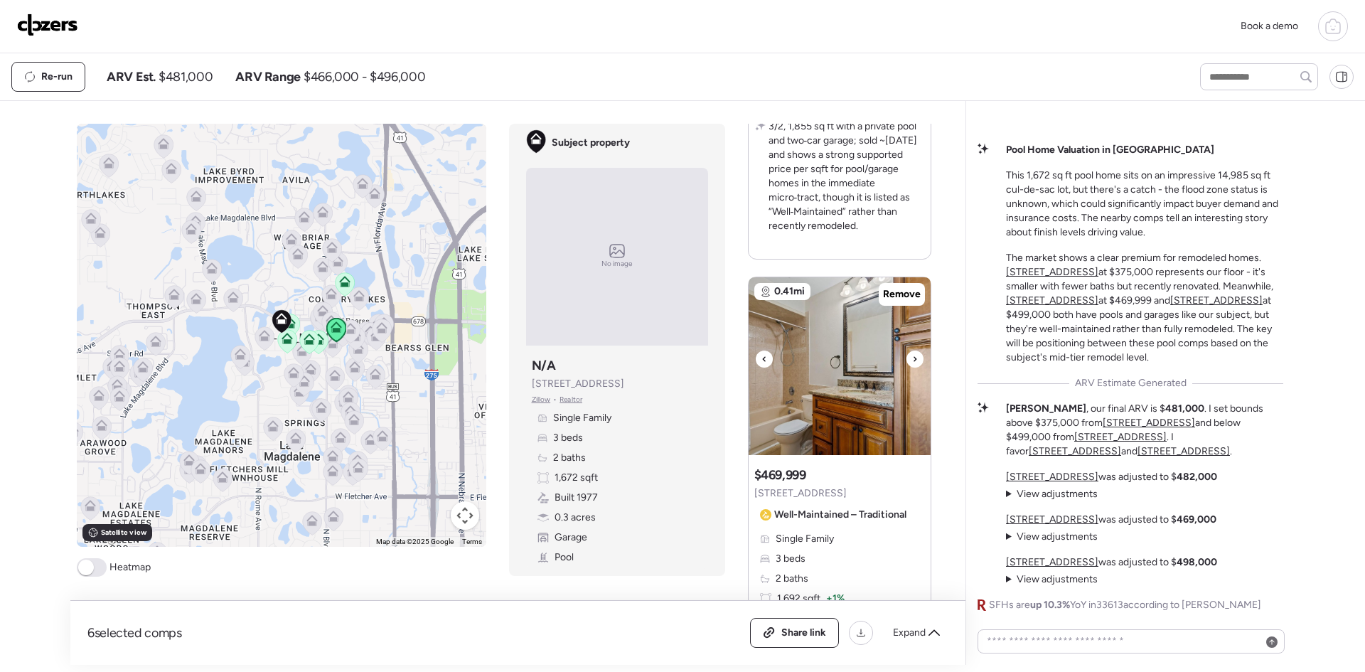
click at [906, 358] on div at bounding box center [914, 358] width 17 height 17
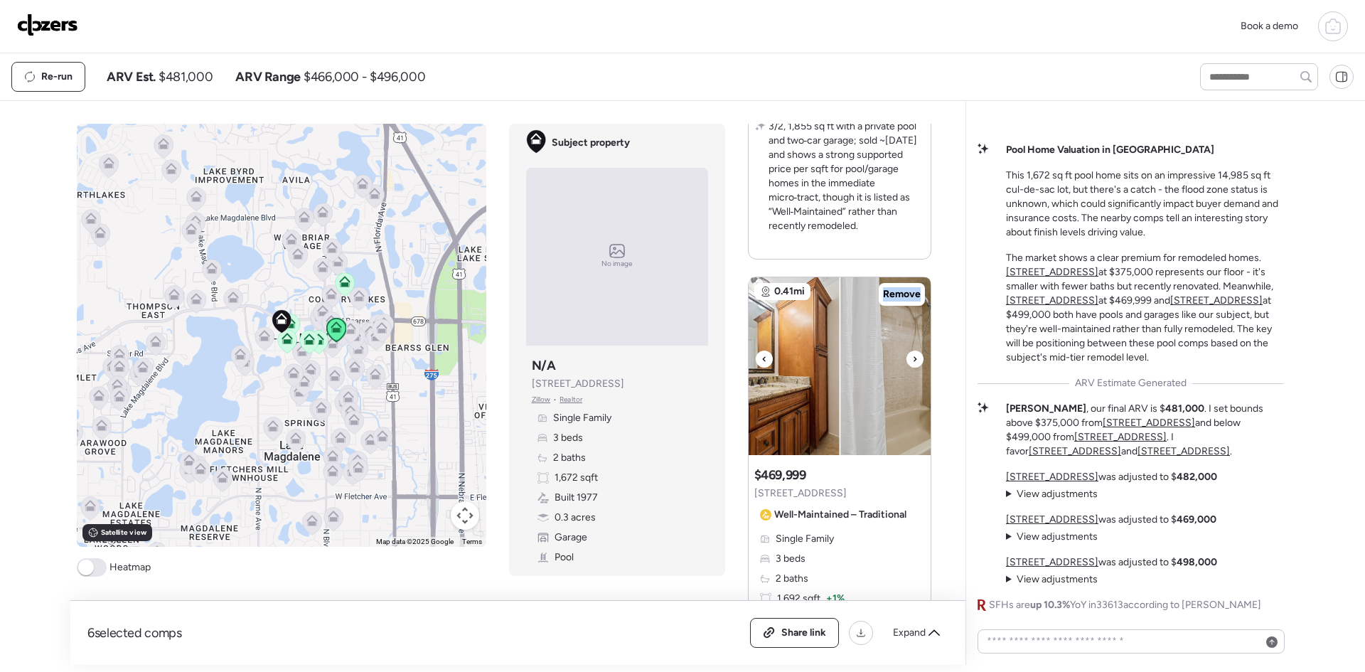
click at [906, 358] on div at bounding box center [914, 358] width 17 height 17
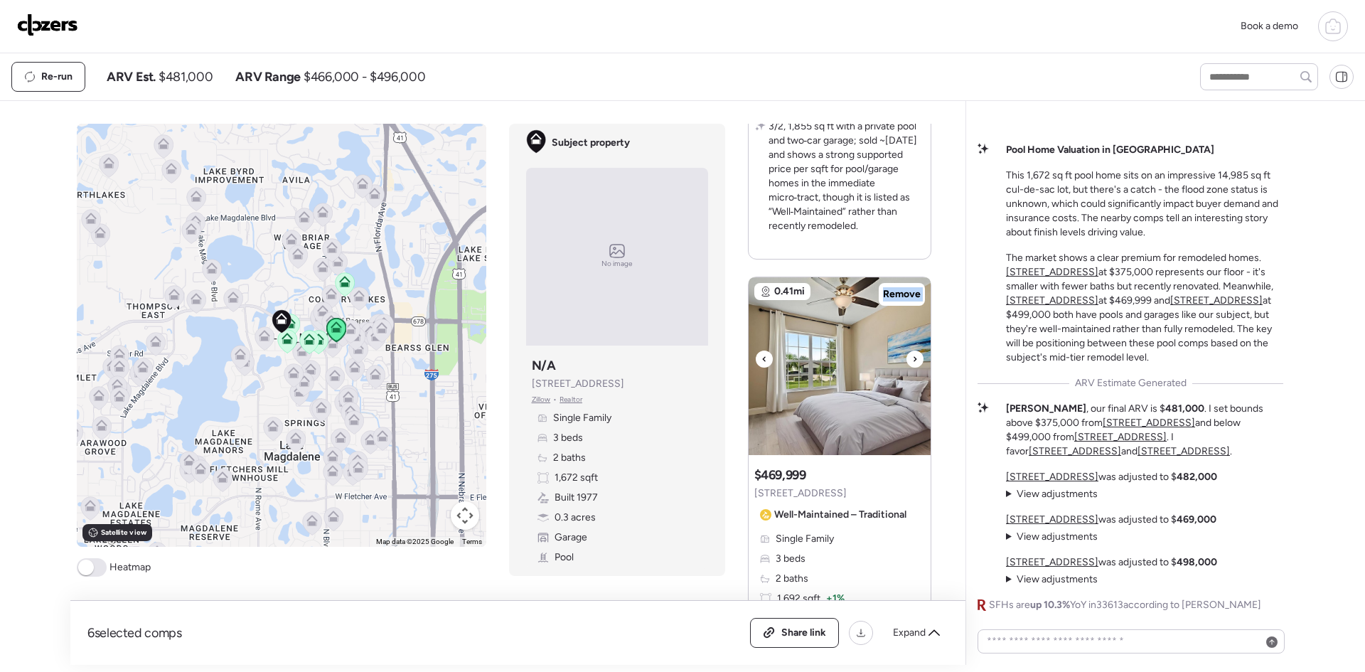
click at [906, 358] on div at bounding box center [914, 358] width 17 height 17
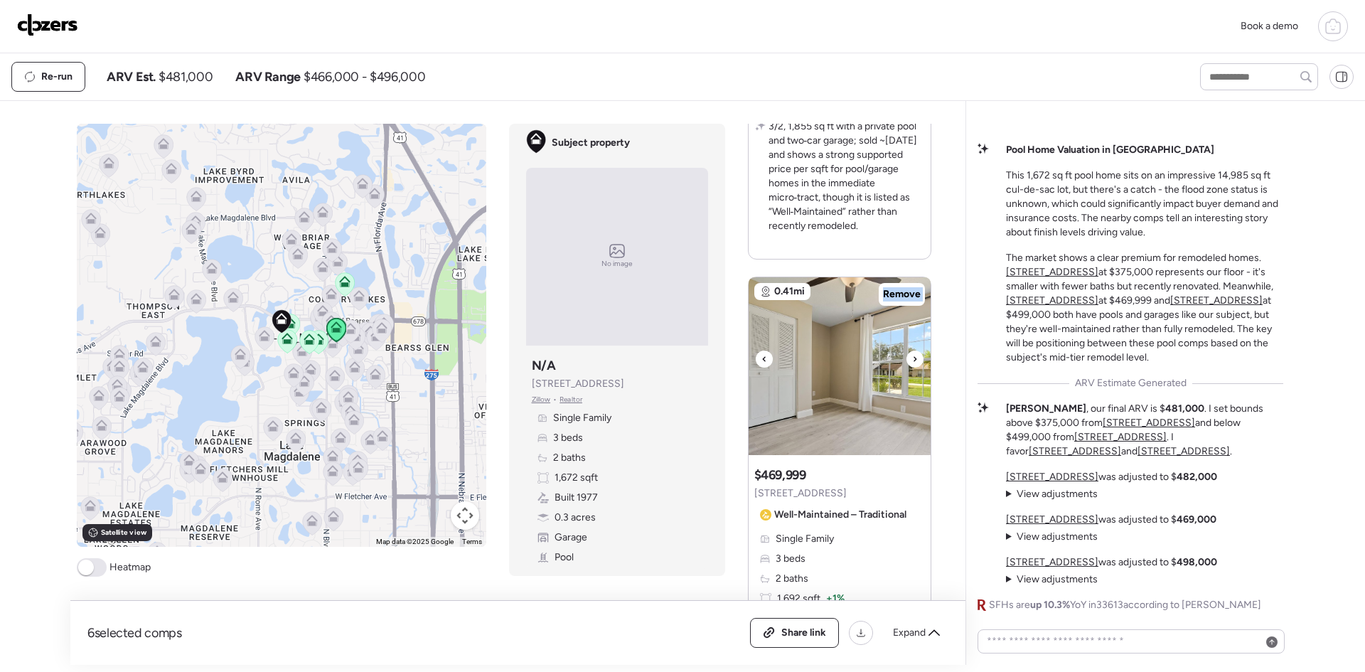
click at [906, 358] on div at bounding box center [914, 358] width 17 height 17
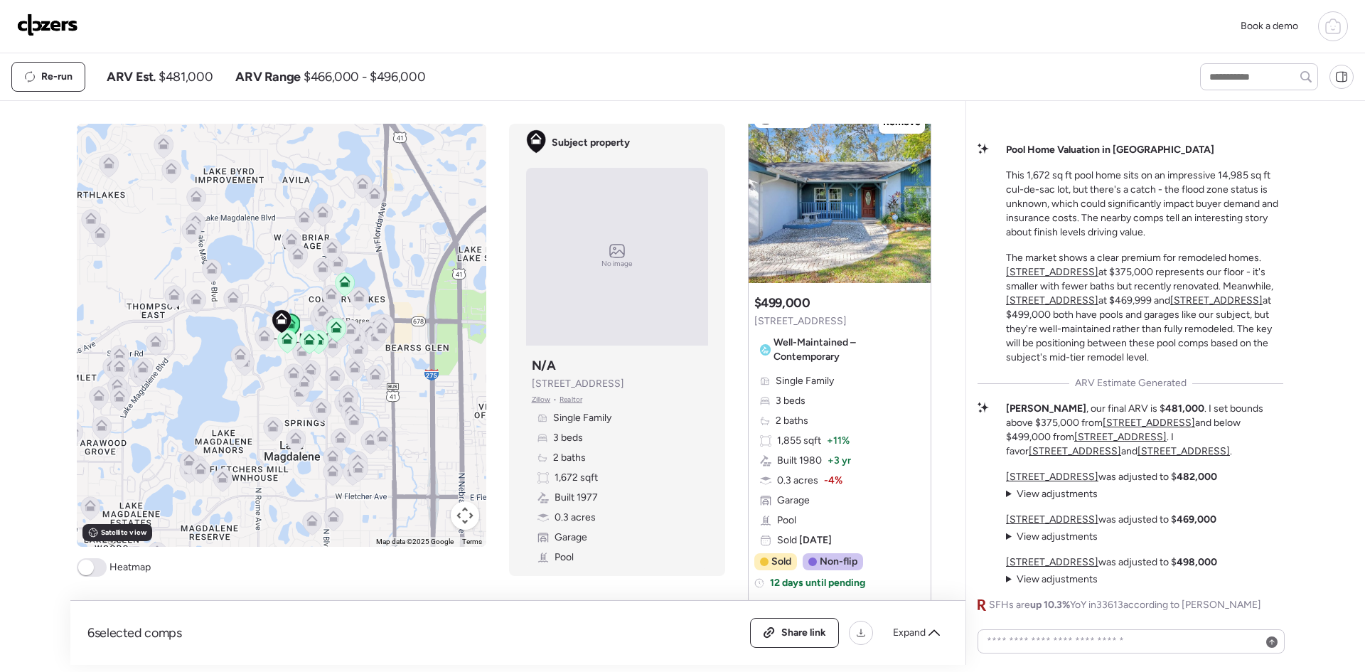
scroll to position [95, 0]
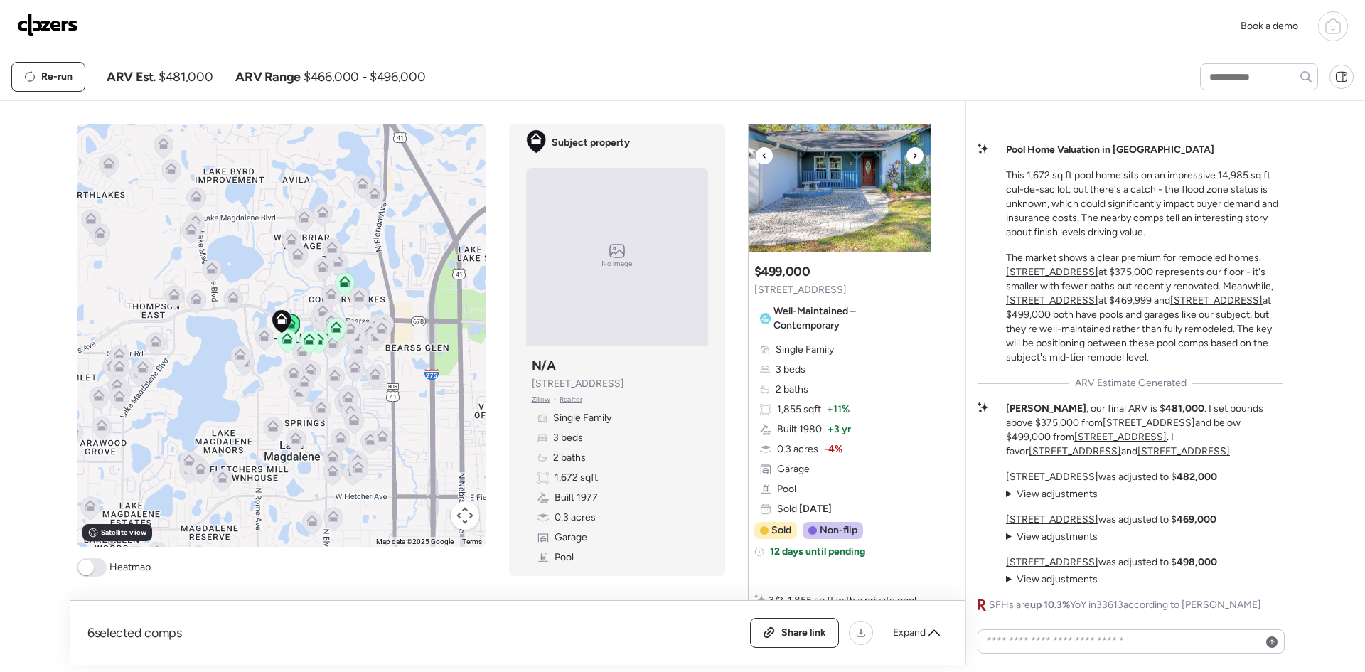
click at [912, 156] on icon at bounding box center [915, 155] width 6 height 17
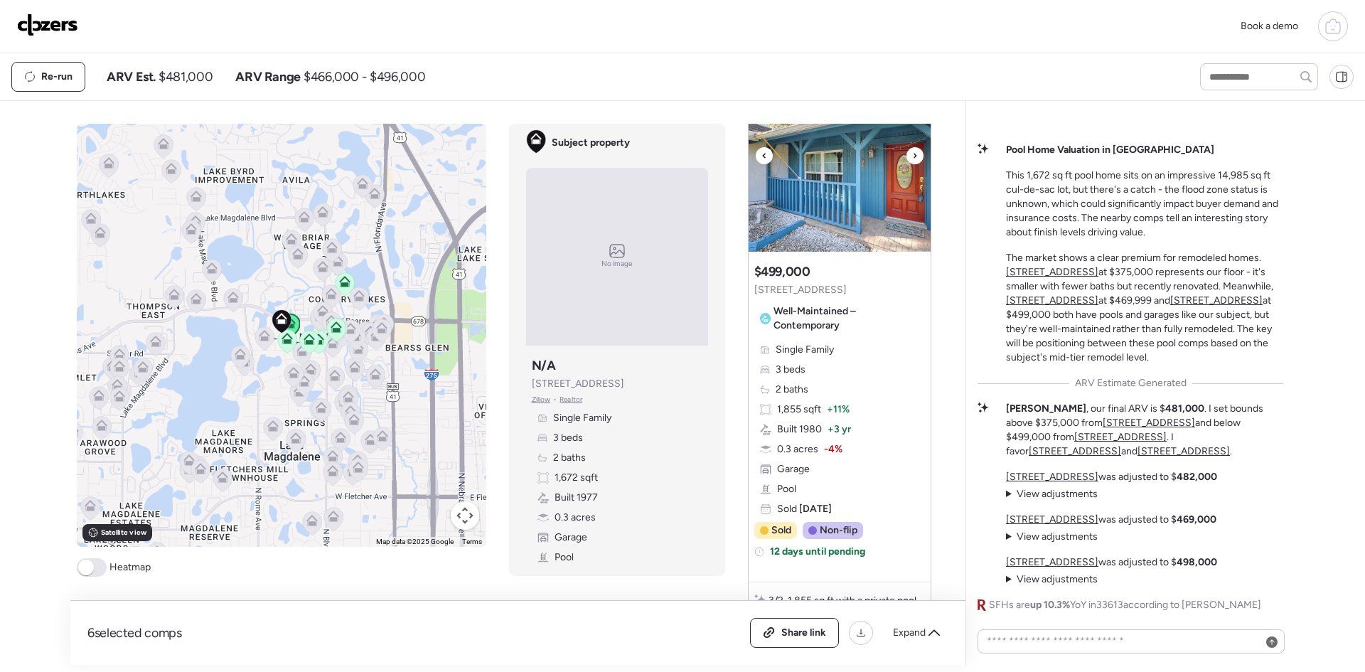
click at [912, 156] on icon at bounding box center [915, 155] width 6 height 17
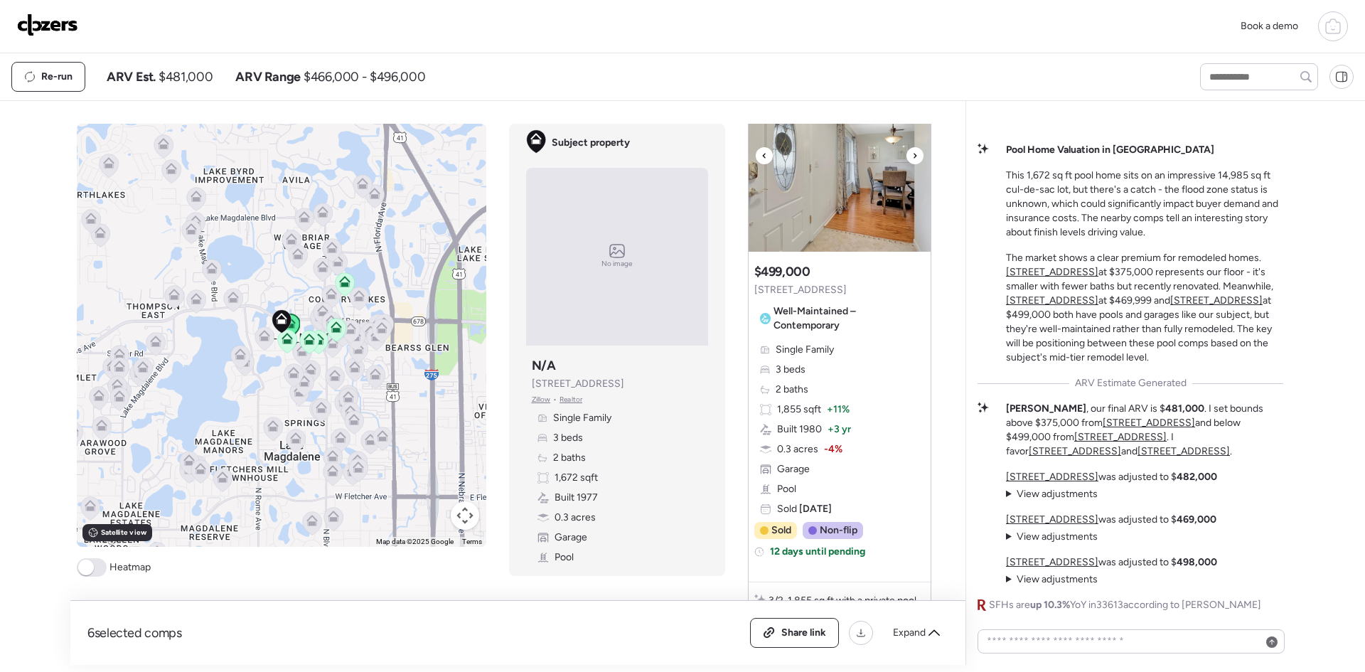
click at [912, 156] on icon at bounding box center [915, 155] width 6 height 17
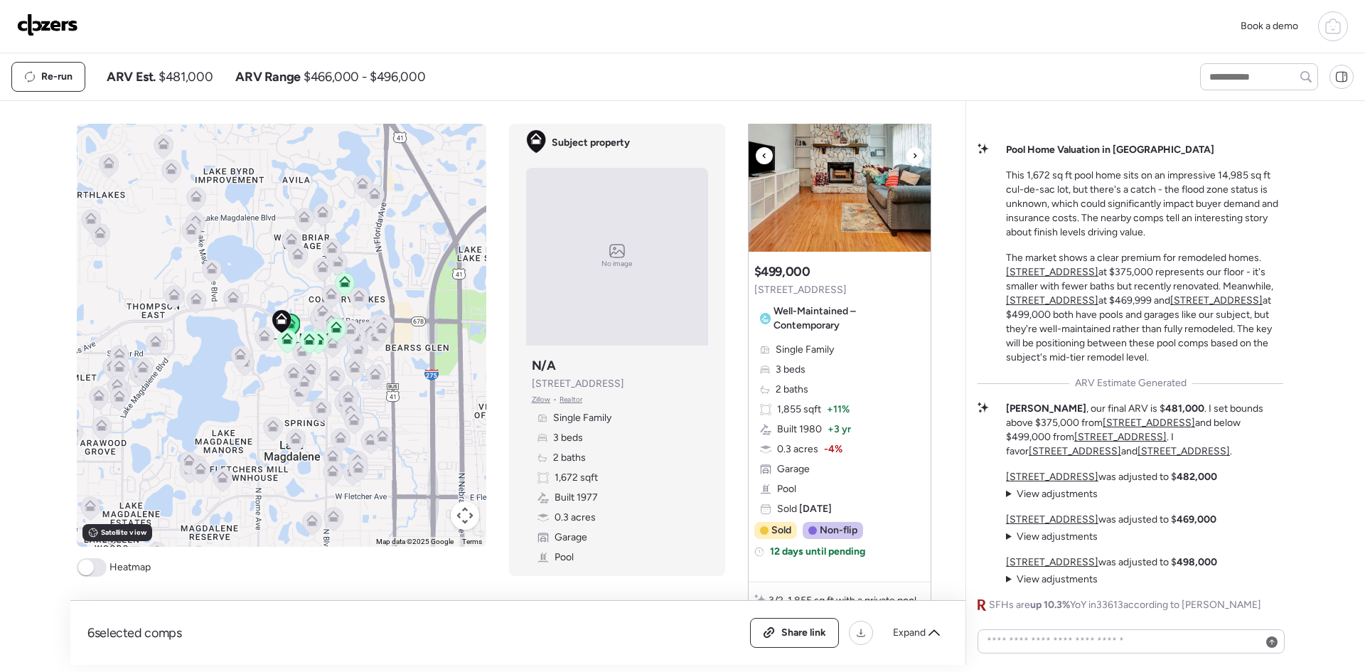
click at [912, 156] on icon at bounding box center [915, 155] width 6 height 17
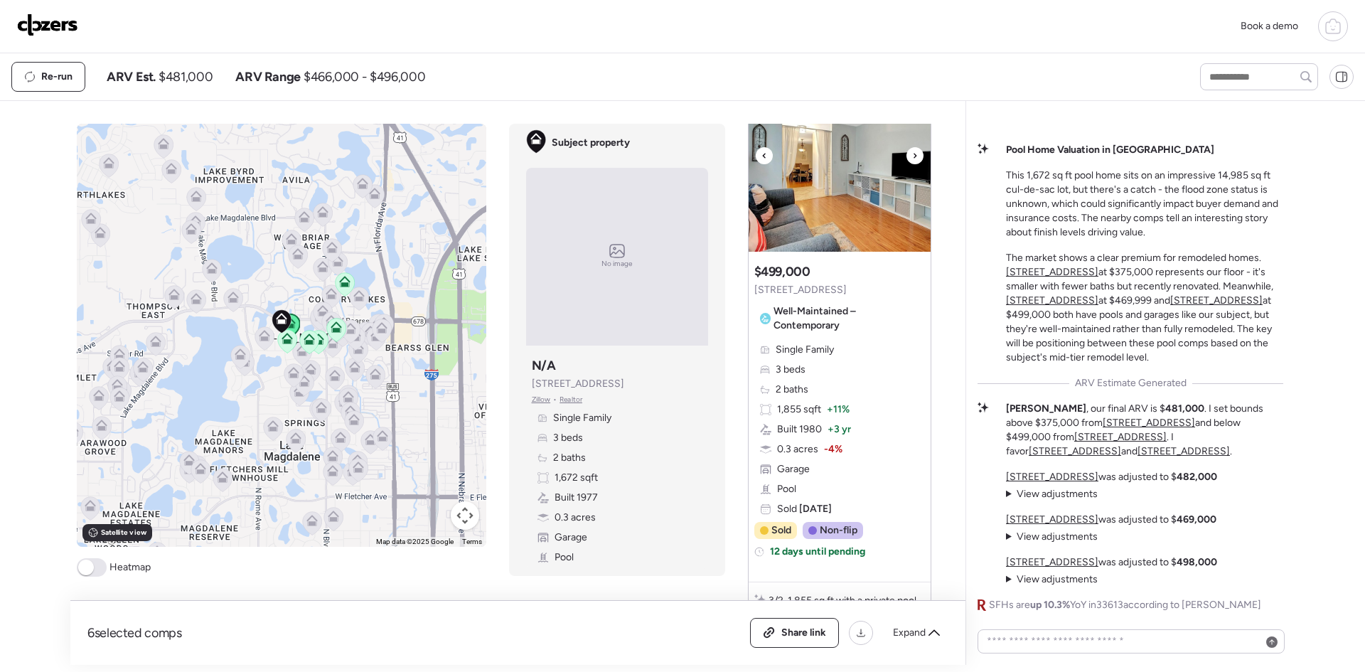
click at [912, 156] on icon at bounding box center [915, 155] width 6 height 17
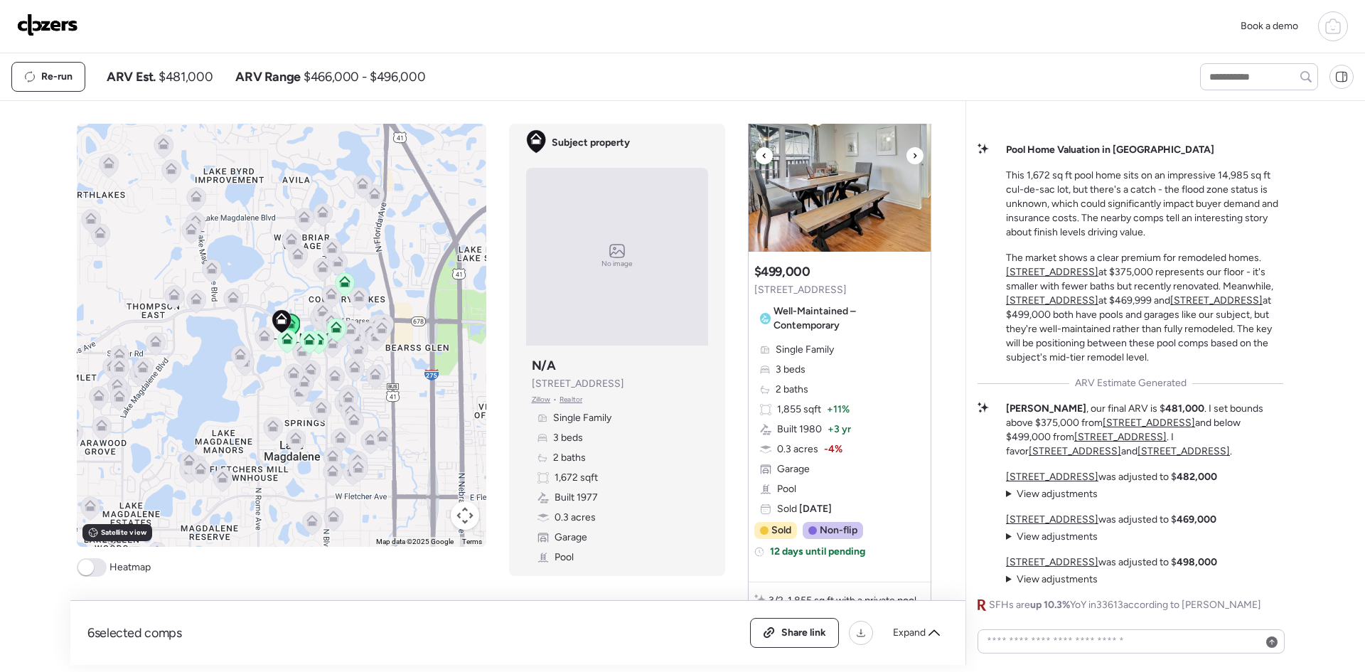
click at [912, 156] on icon at bounding box center [915, 155] width 6 height 17
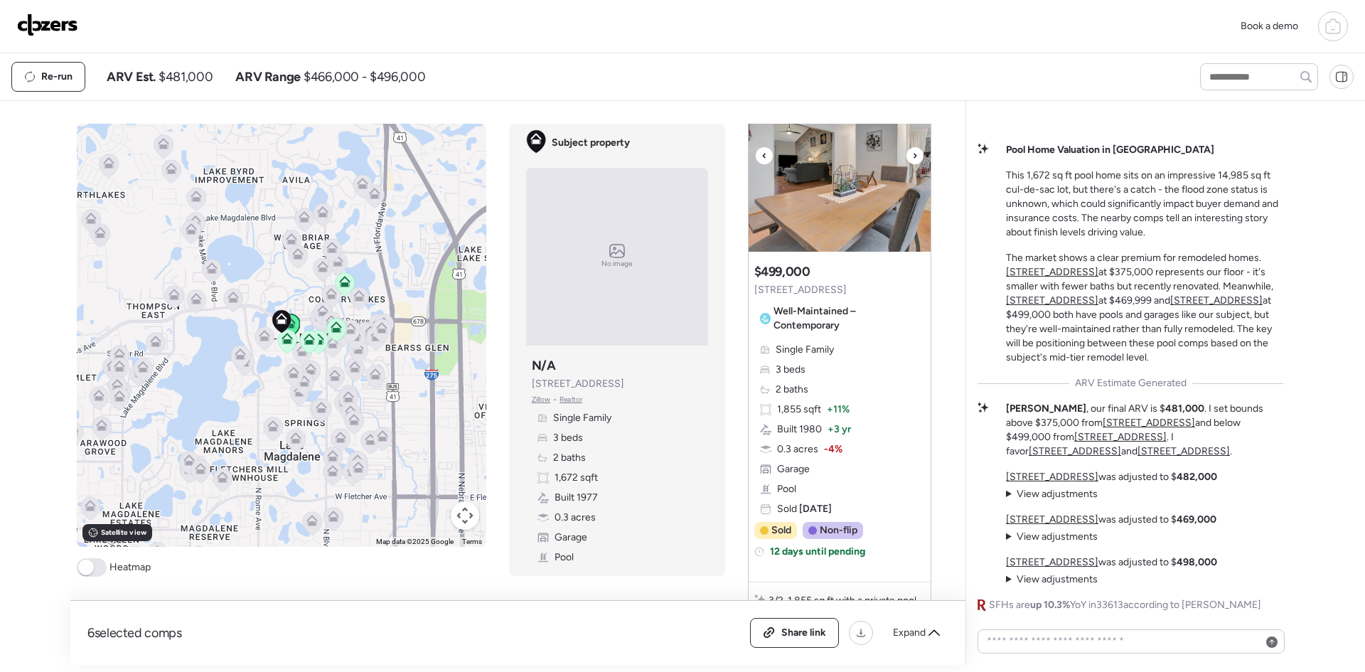
click at [912, 156] on icon at bounding box center [915, 155] width 6 height 17
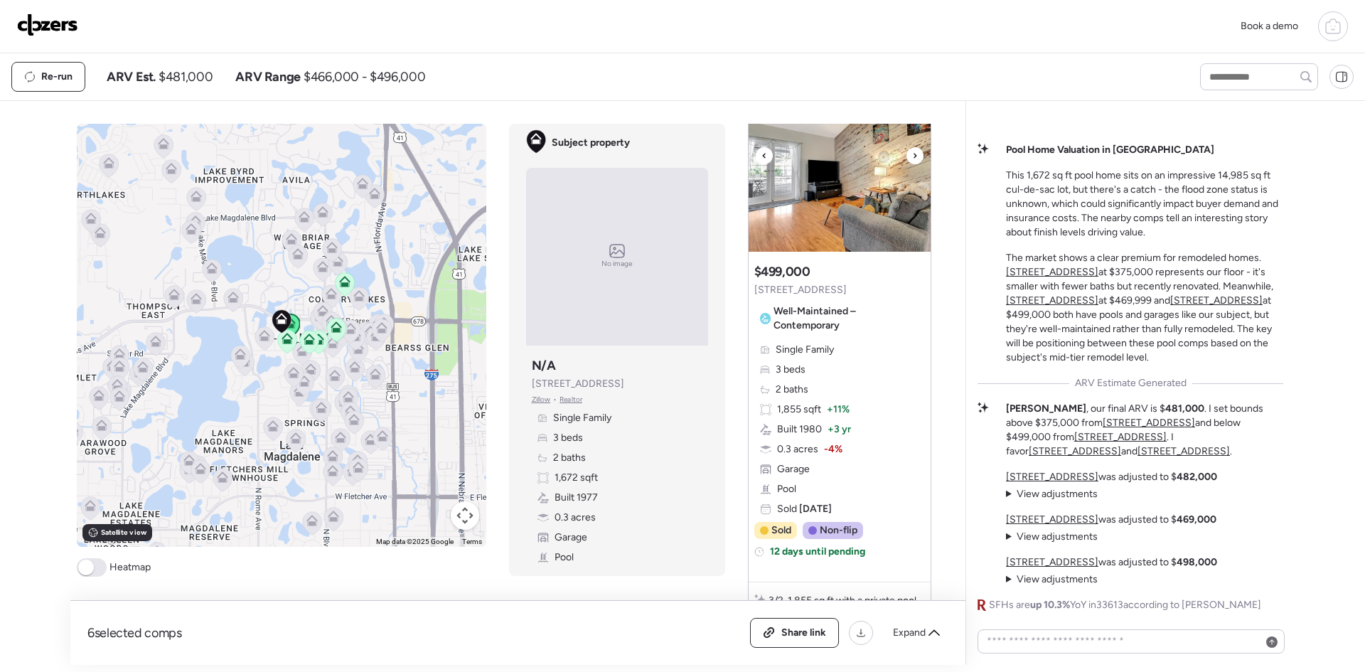
click at [912, 156] on icon at bounding box center [915, 155] width 6 height 17
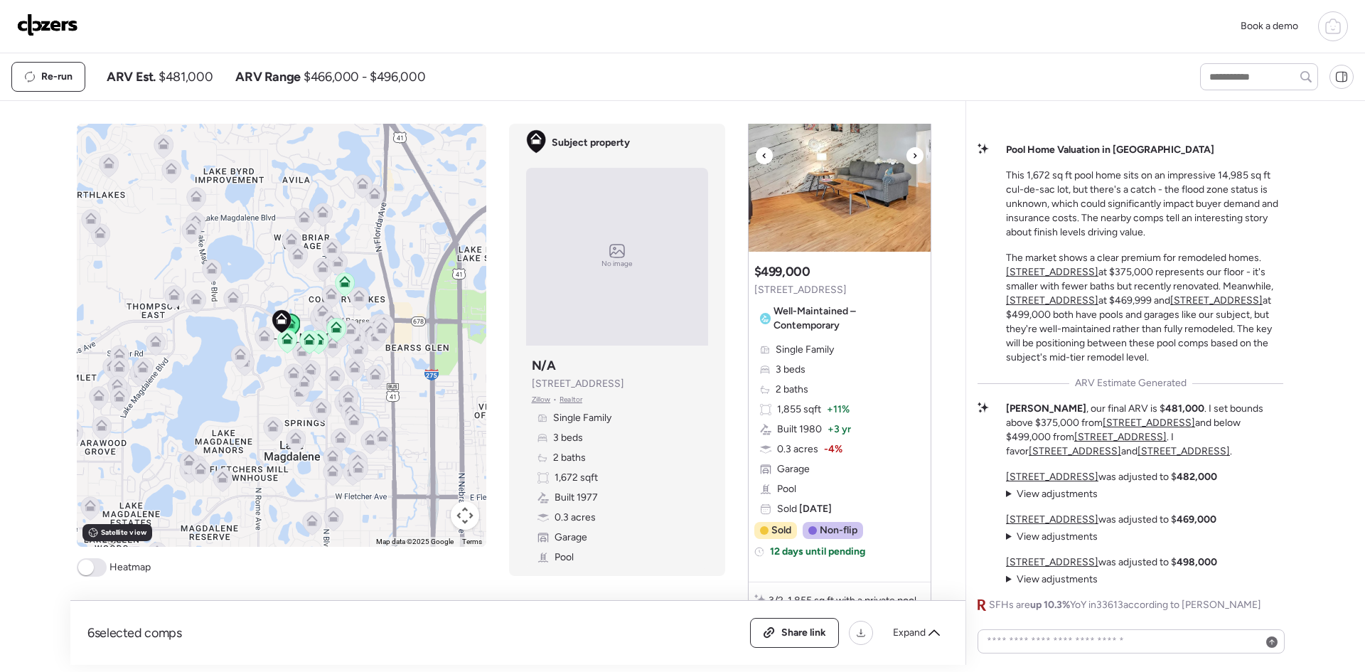
click at [912, 156] on icon at bounding box center [915, 155] width 6 height 17
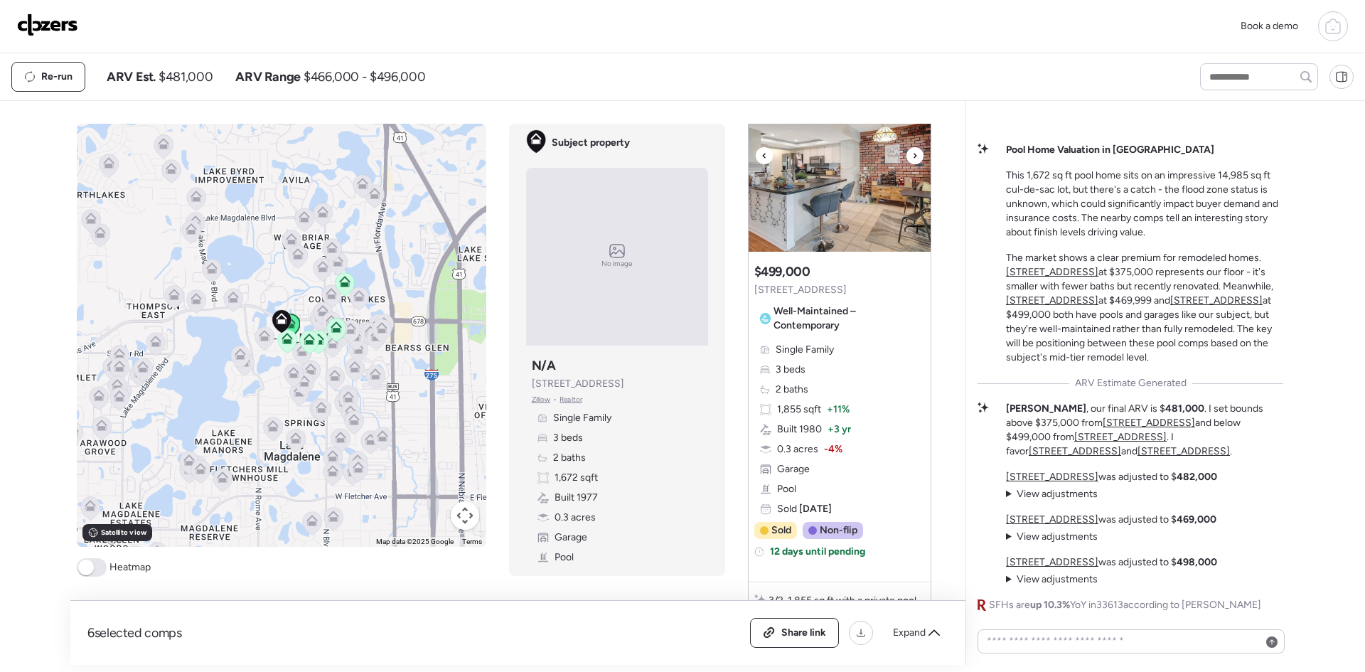
click at [912, 156] on icon at bounding box center [915, 155] width 6 height 17
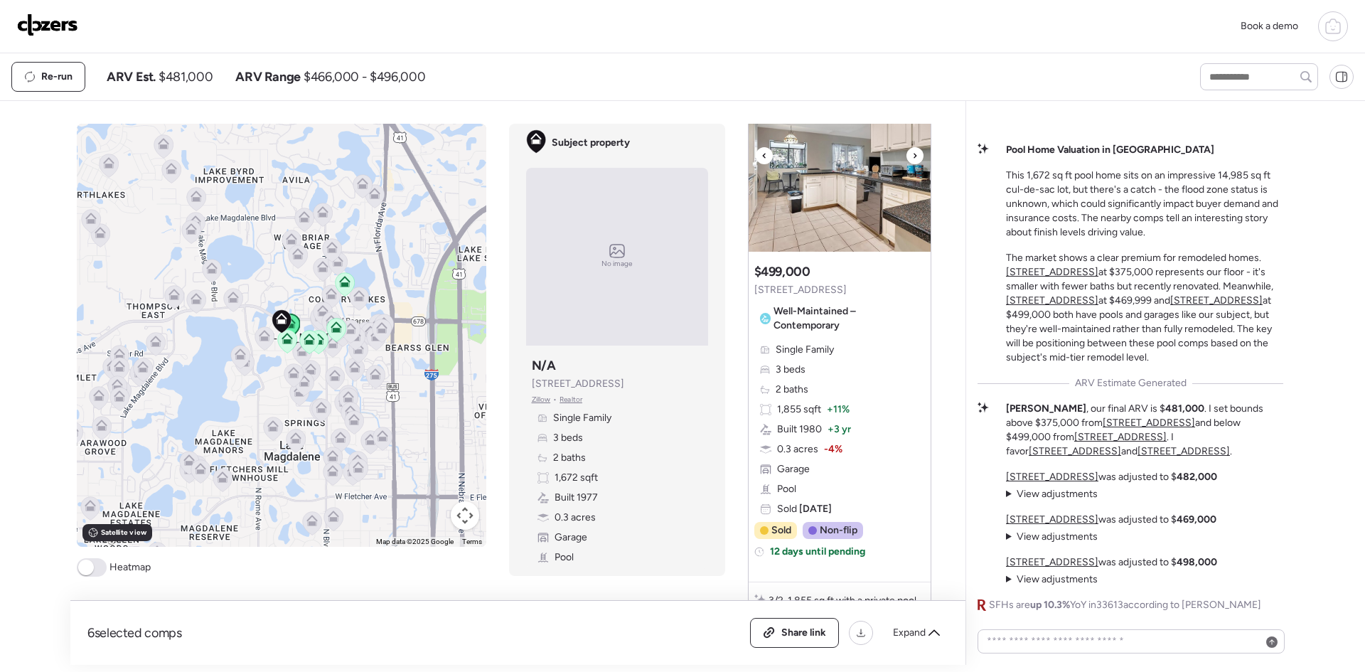
click at [912, 156] on icon at bounding box center [915, 155] width 6 height 17
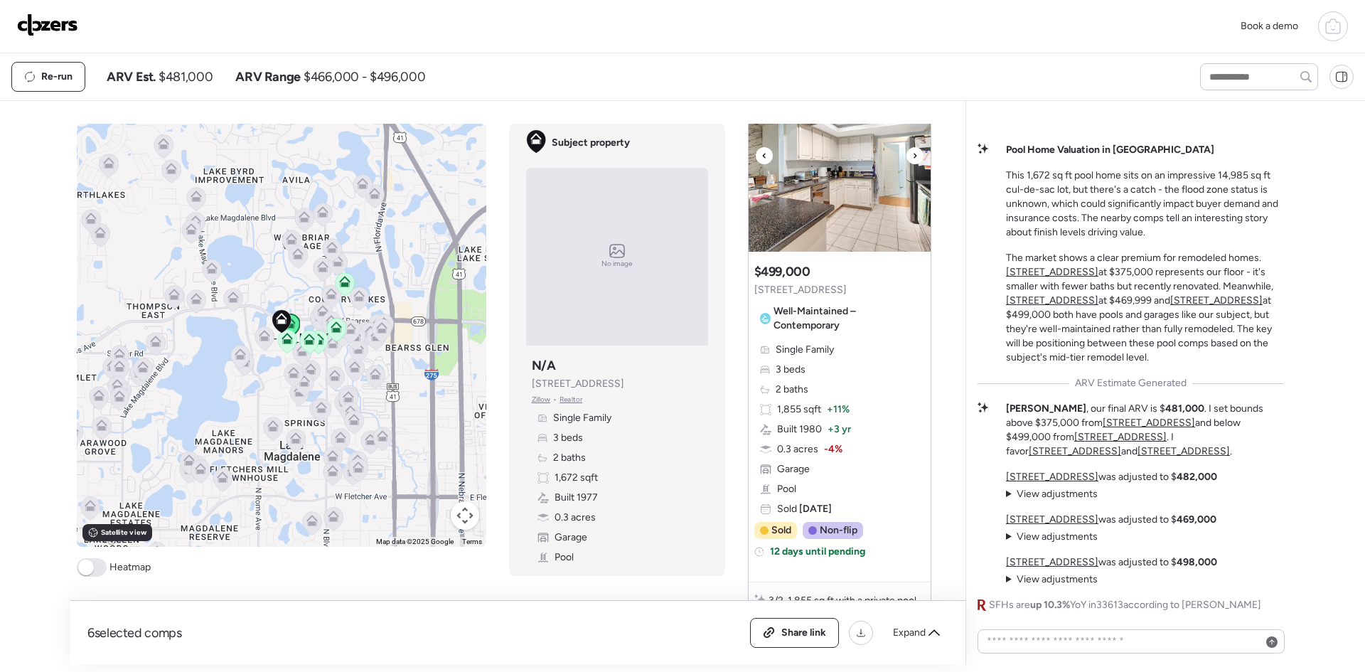
click at [912, 156] on icon at bounding box center [915, 155] width 6 height 17
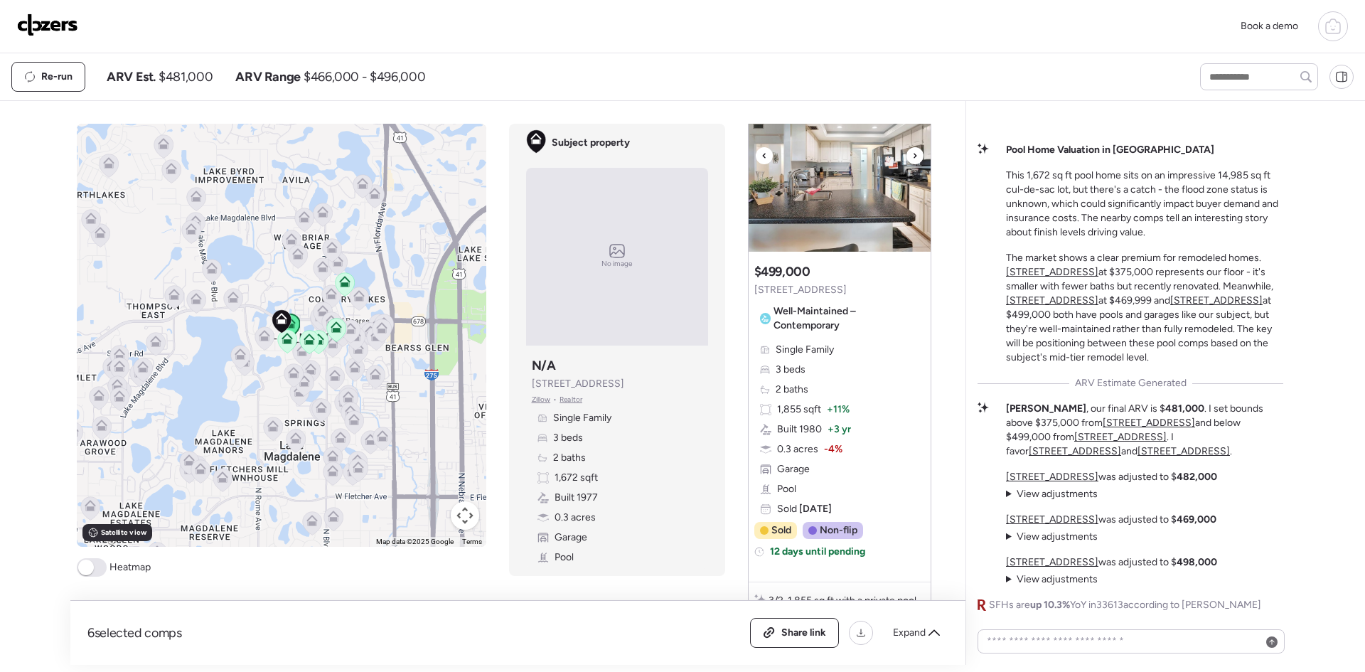
click at [912, 156] on icon at bounding box center [915, 155] width 6 height 17
